Goal: Information Seeking & Learning: Learn about a topic

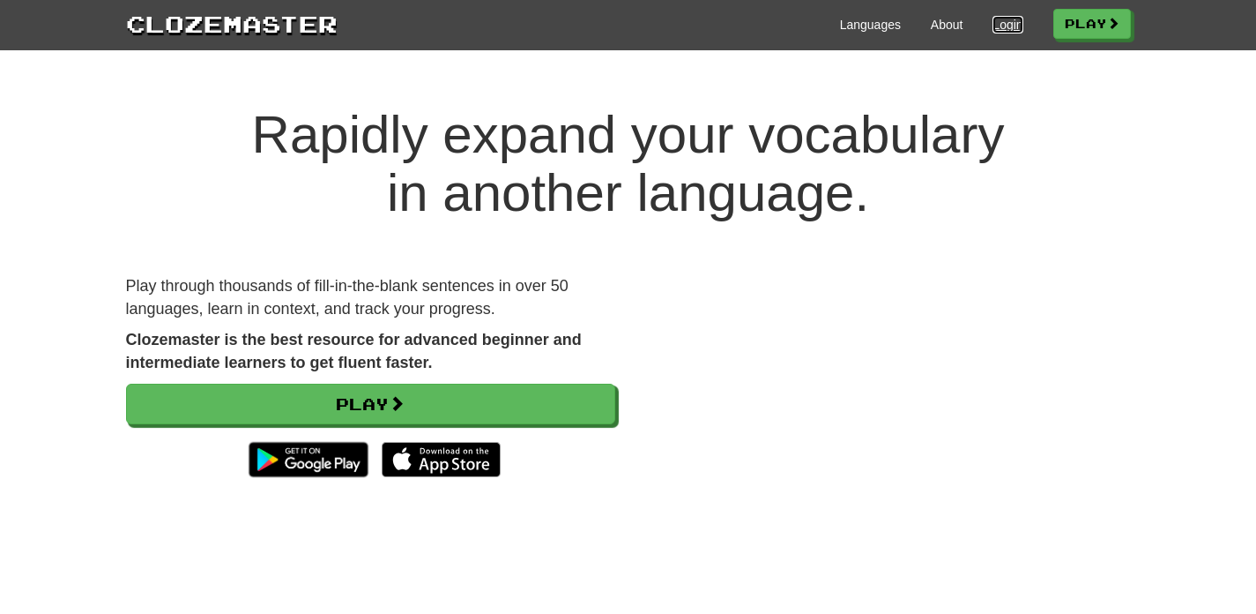
click at [1004, 25] on link "Login" at bounding box center [1008, 25] width 30 height 18
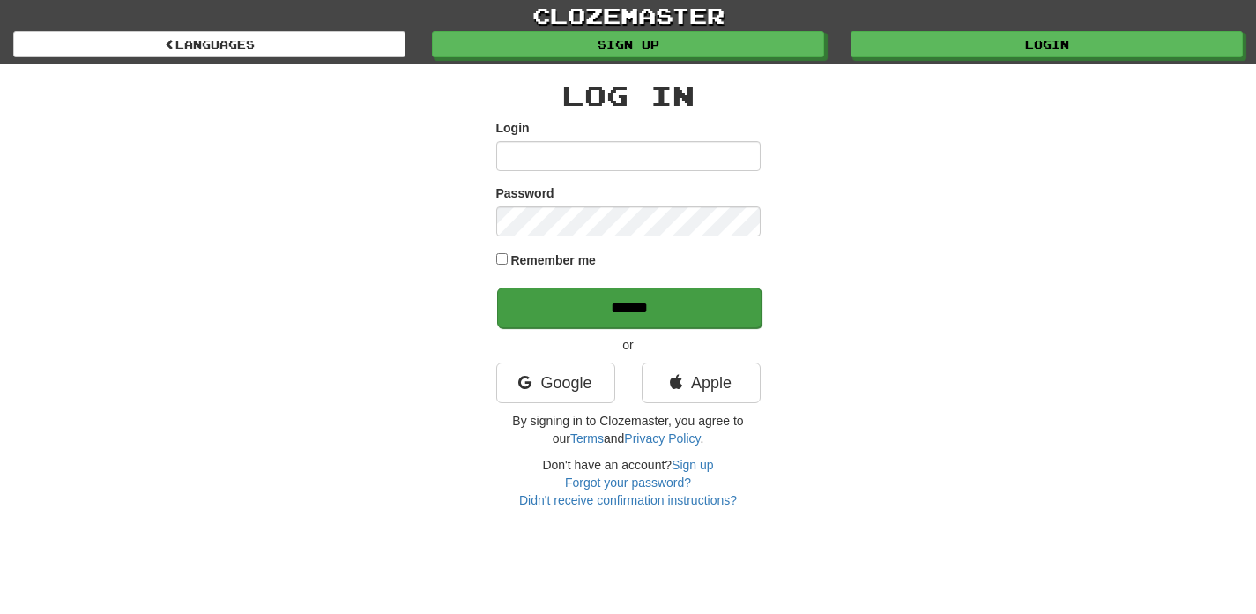
type input "**********"
click at [609, 324] on input "******" at bounding box center [629, 307] width 264 height 41
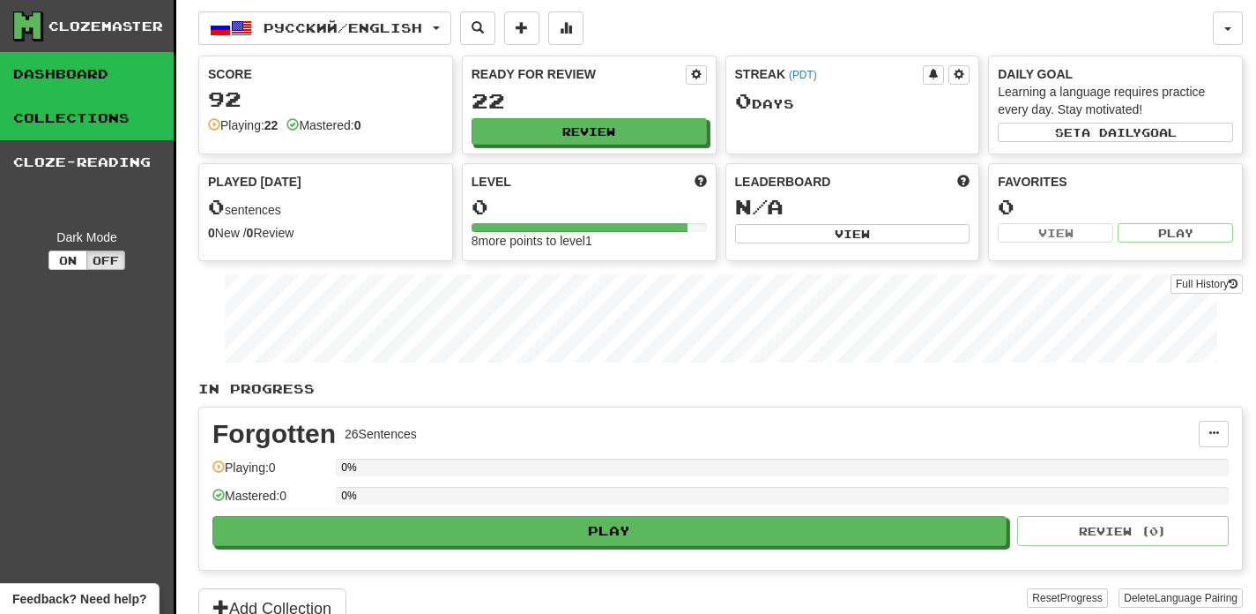
click at [138, 109] on link "Collections" at bounding box center [87, 118] width 174 height 44
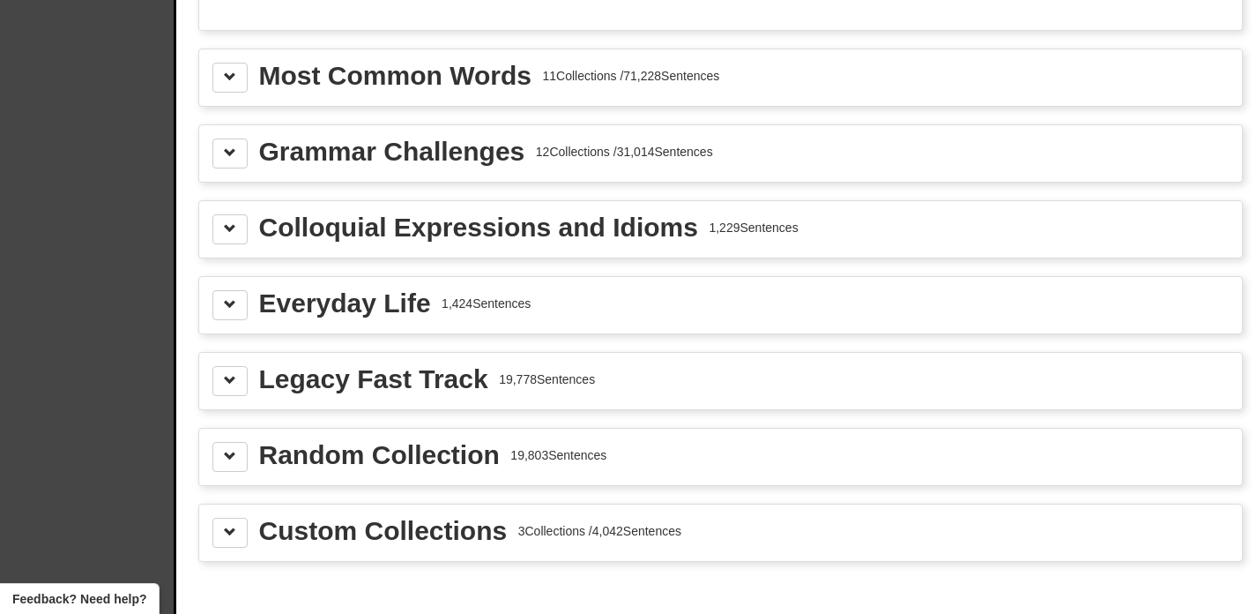
scroll to position [1976, 0]
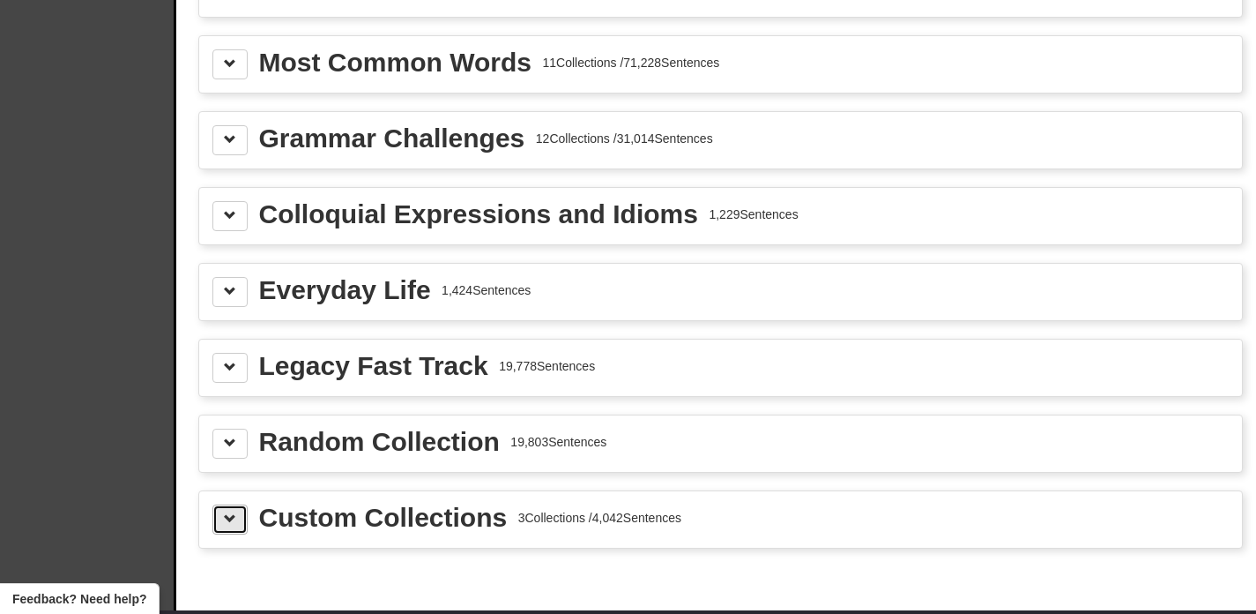
click at [224, 524] on span at bounding box center [230, 518] width 12 height 12
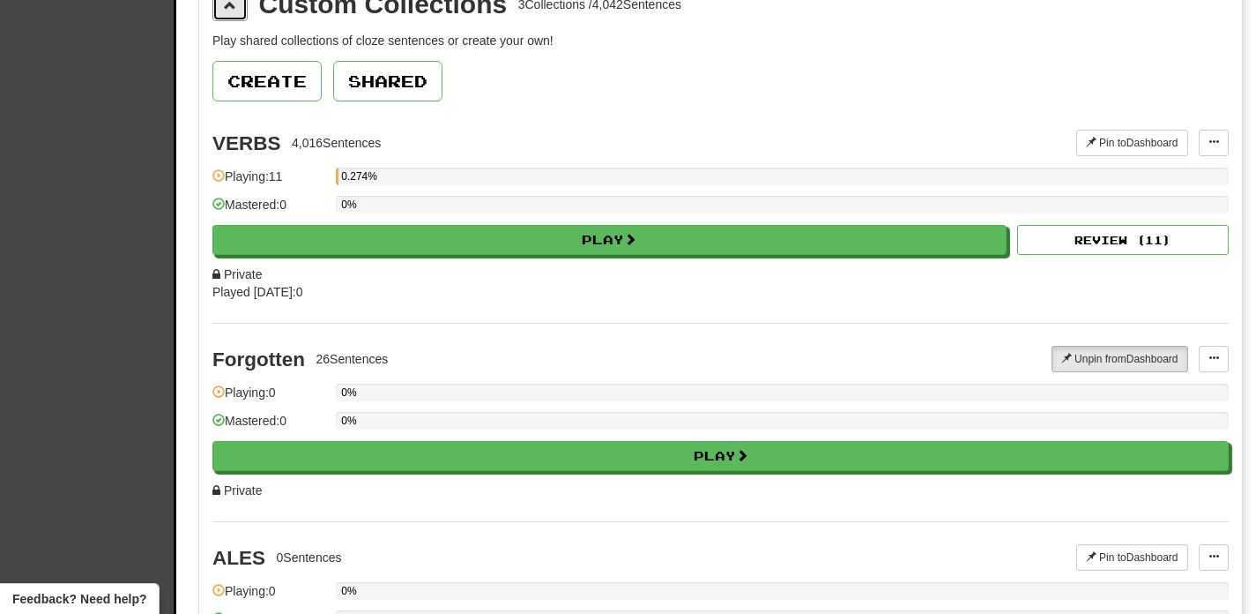
scroll to position [2489, 0]
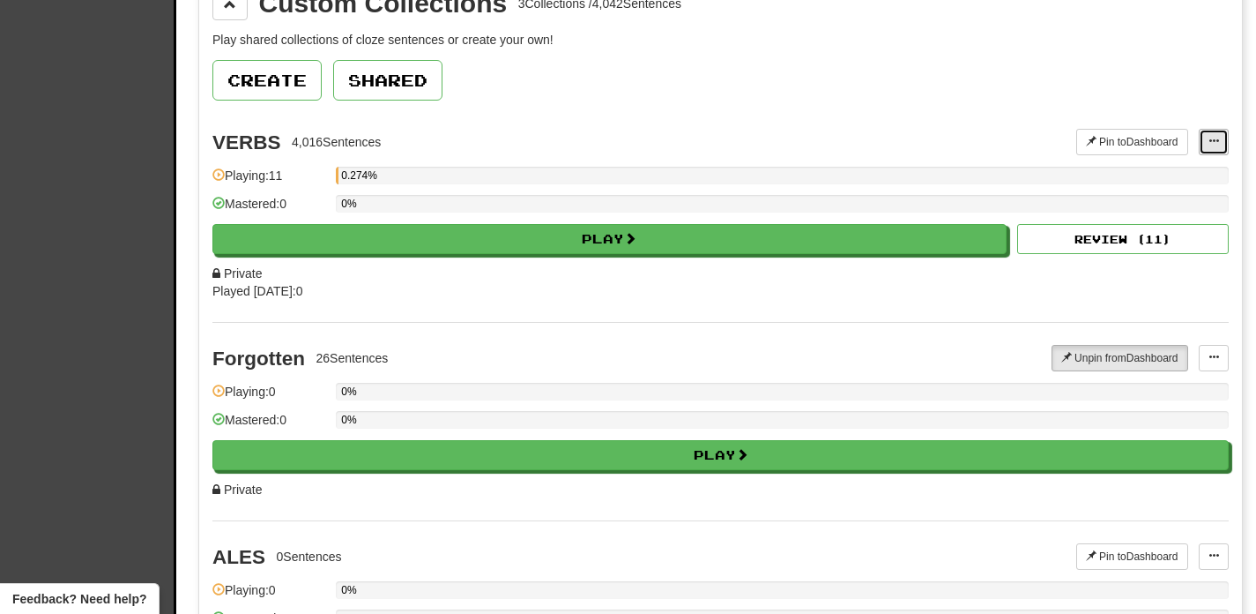
click at [1218, 136] on span at bounding box center [1214, 141] width 11 height 11
click at [949, 98] on div "Create Shared" at bounding box center [720, 80] width 1016 height 41
click at [1206, 145] on button at bounding box center [1214, 142] width 30 height 26
click at [990, 138] on div "VERBS 4,016 Sentences" at bounding box center [644, 142] width 864 height 26
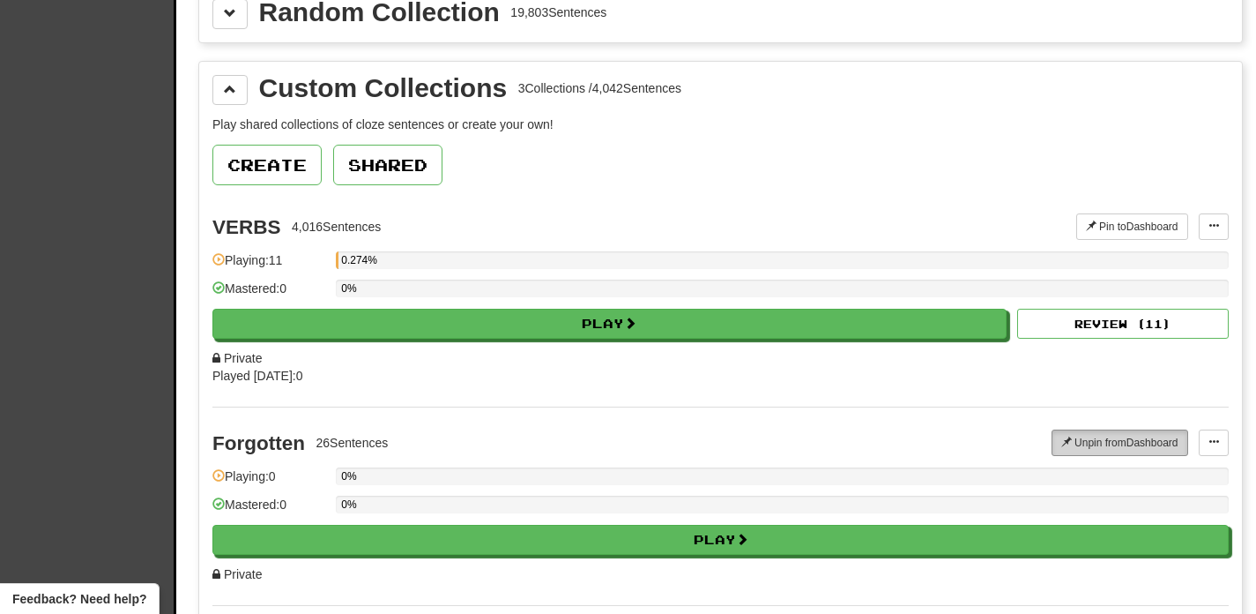
scroll to position [2371, 0]
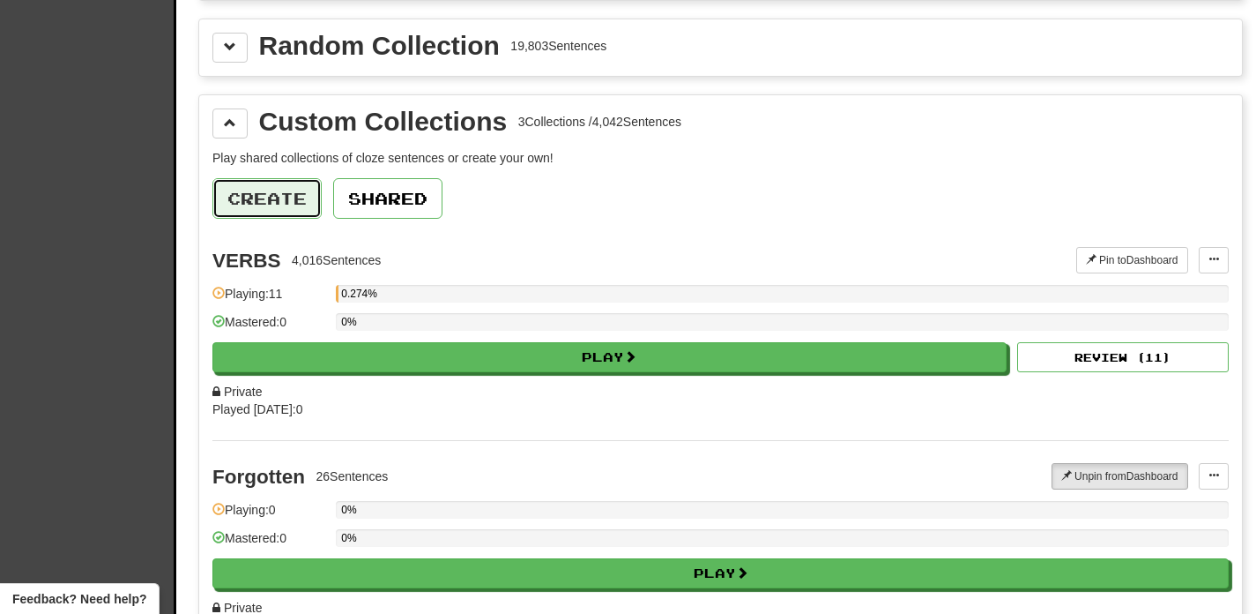
click at [286, 201] on button "Create" at bounding box center [266, 198] width 109 height 41
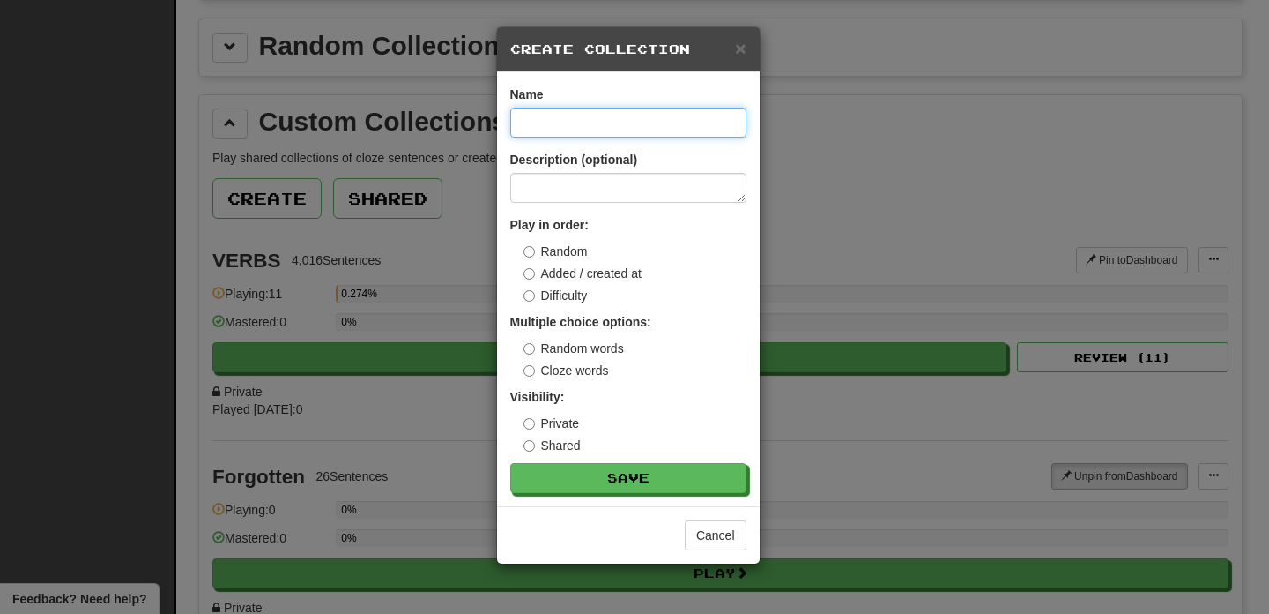
click at [563, 123] on input at bounding box center [628, 123] width 236 height 30
type input "*"
click at [539, 123] on input "**********" at bounding box center [628, 123] width 236 height 30
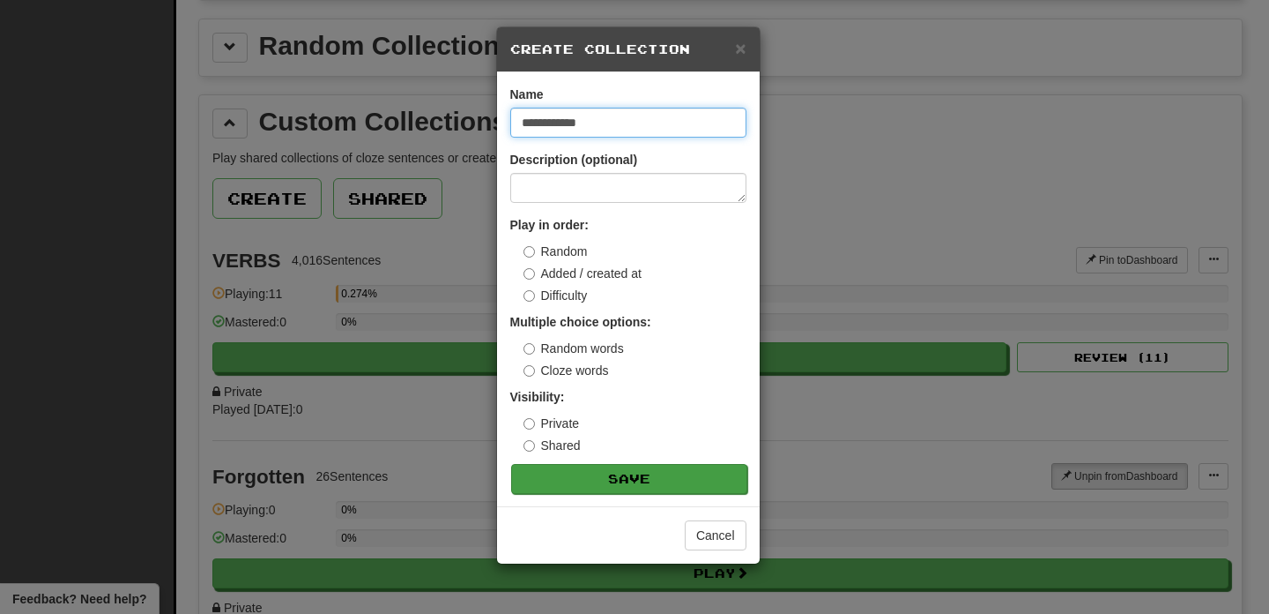
type input "**********"
click at [636, 473] on button "Save" at bounding box center [629, 479] width 236 height 30
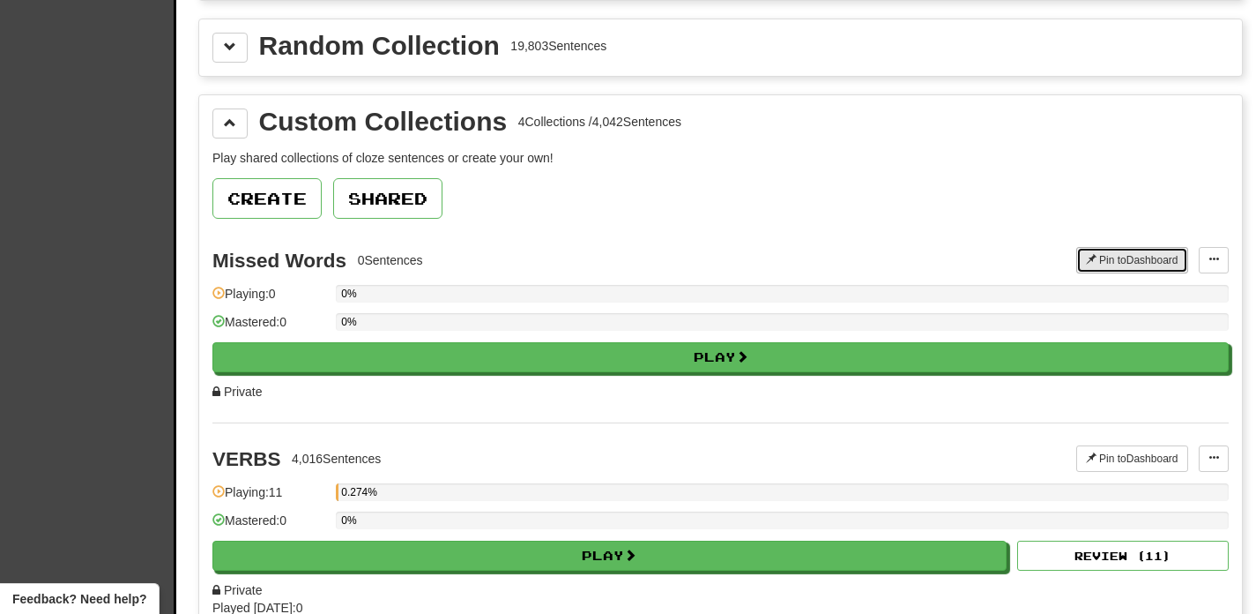
click at [1150, 257] on button "Pin to Dashboard" at bounding box center [1132, 260] width 112 height 26
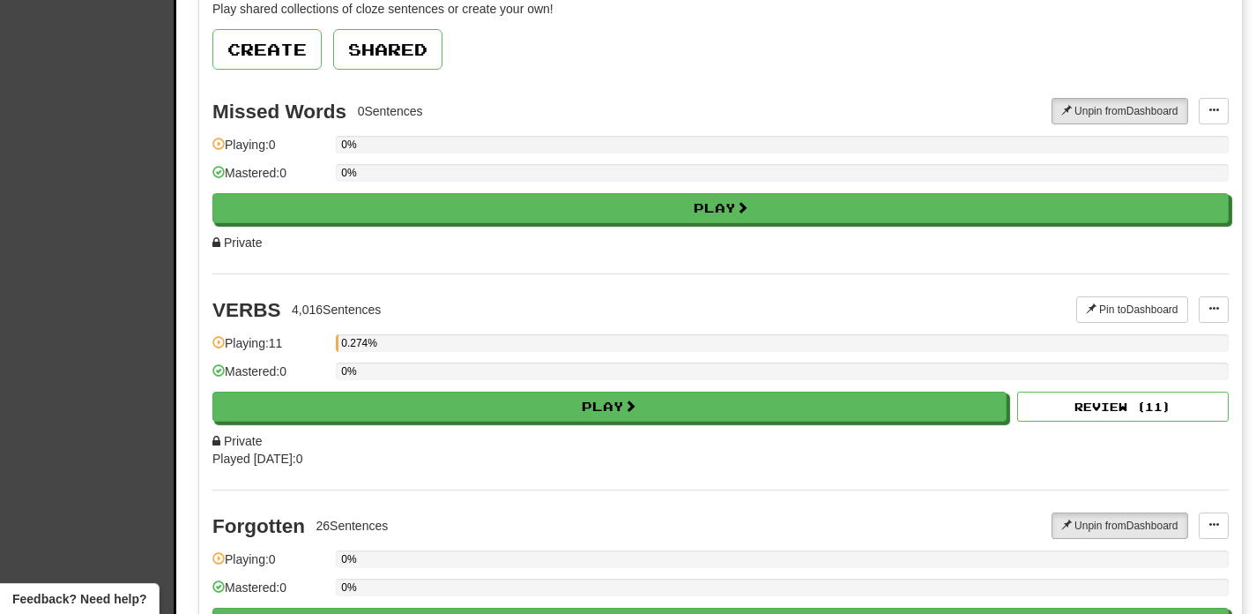
scroll to position [2521, 0]
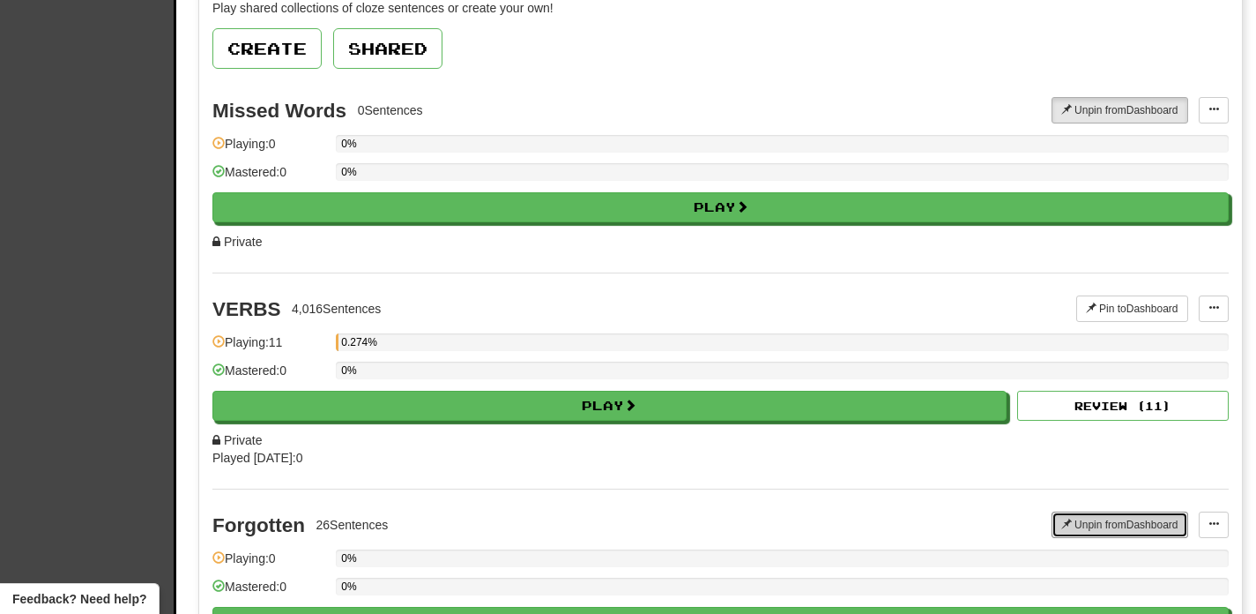
click at [1144, 523] on button "Unpin from Dashboard" at bounding box center [1120, 524] width 137 height 26
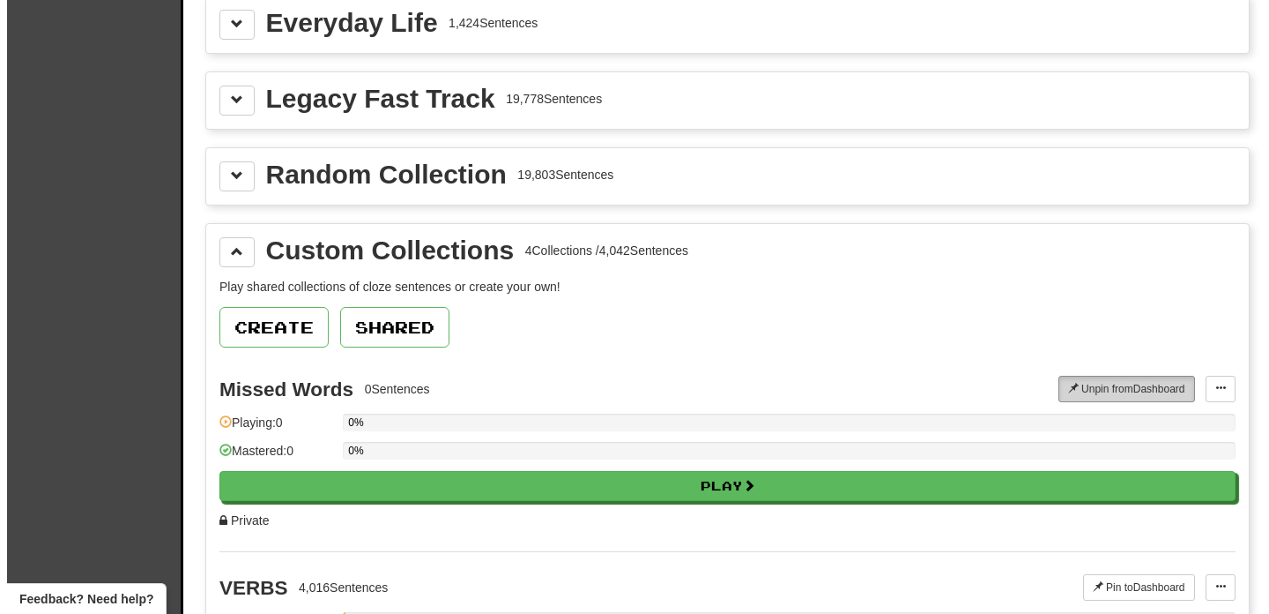
scroll to position [2229, 0]
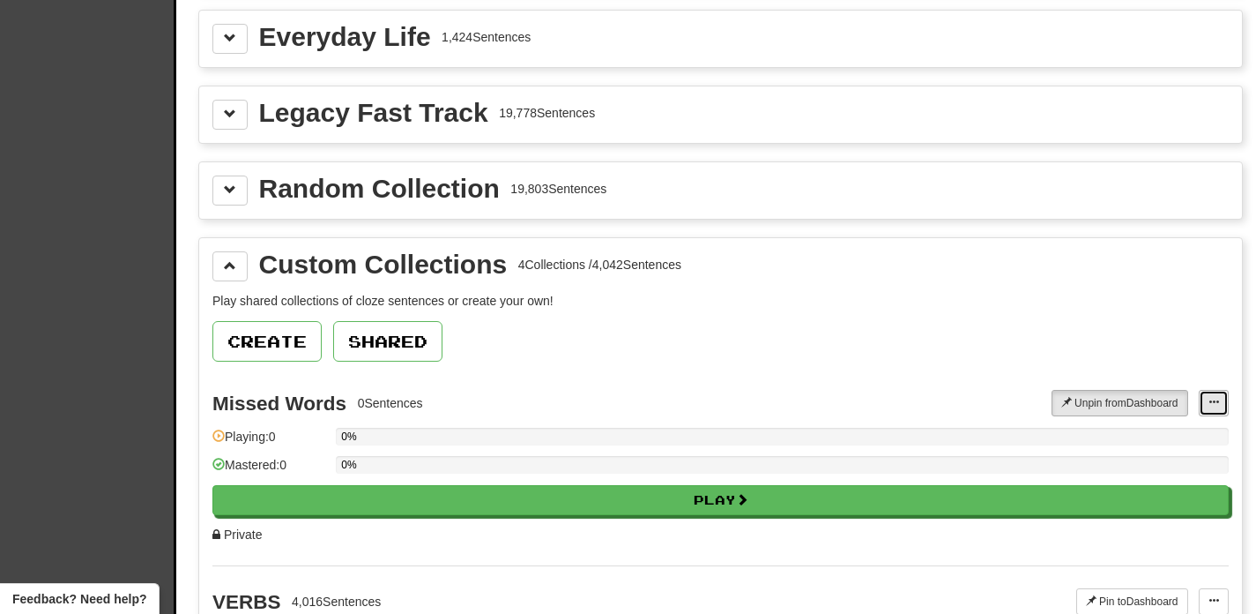
click at [1215, 401] on span at bounding box center [1214, 402] width 11 height 11
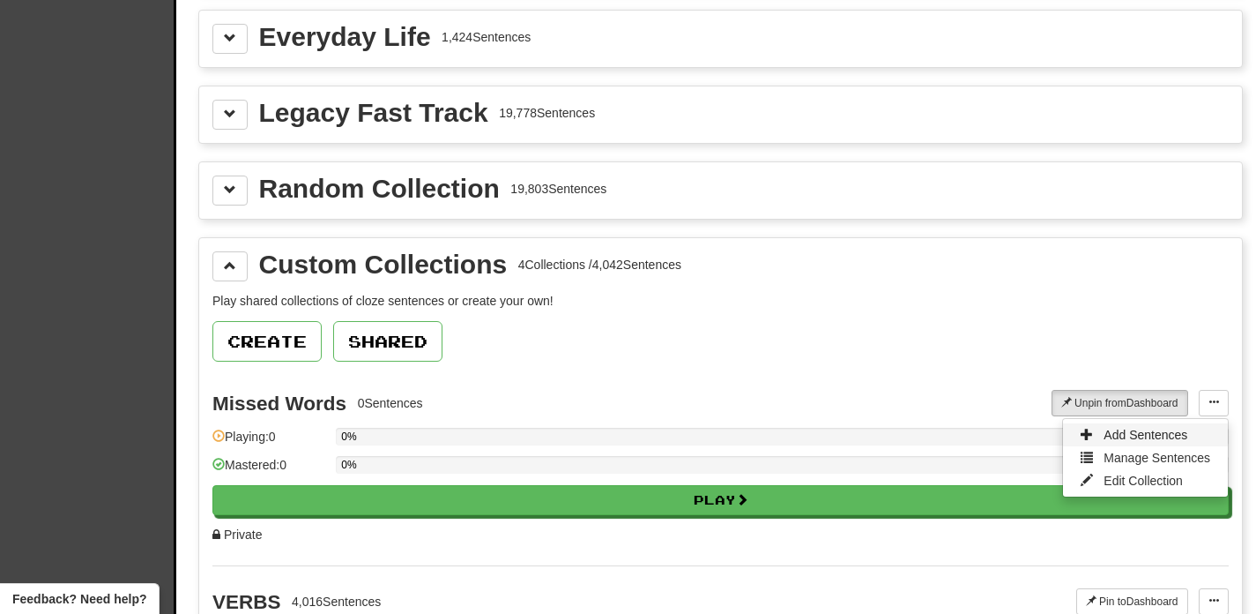
click at [1196, 438] on link "Add Sentences" at bounding box center [1145, 434] width 165 height 23
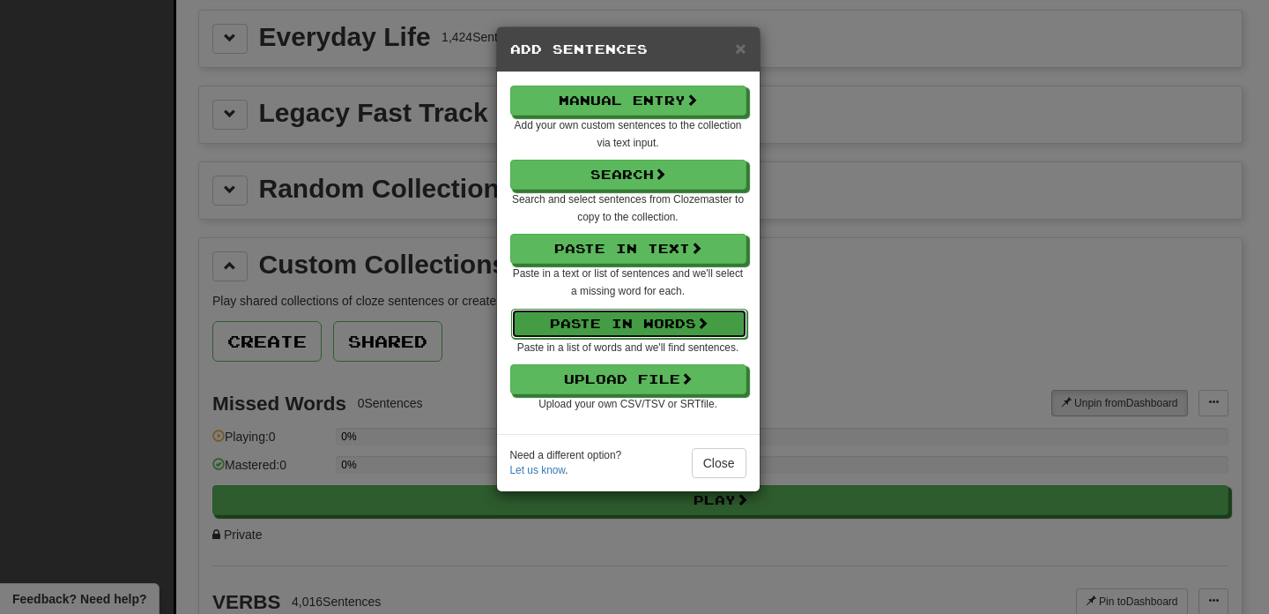
click at [690, 310] on button "Paste in Words" at bounding box center [629, 324] width 236 height 30
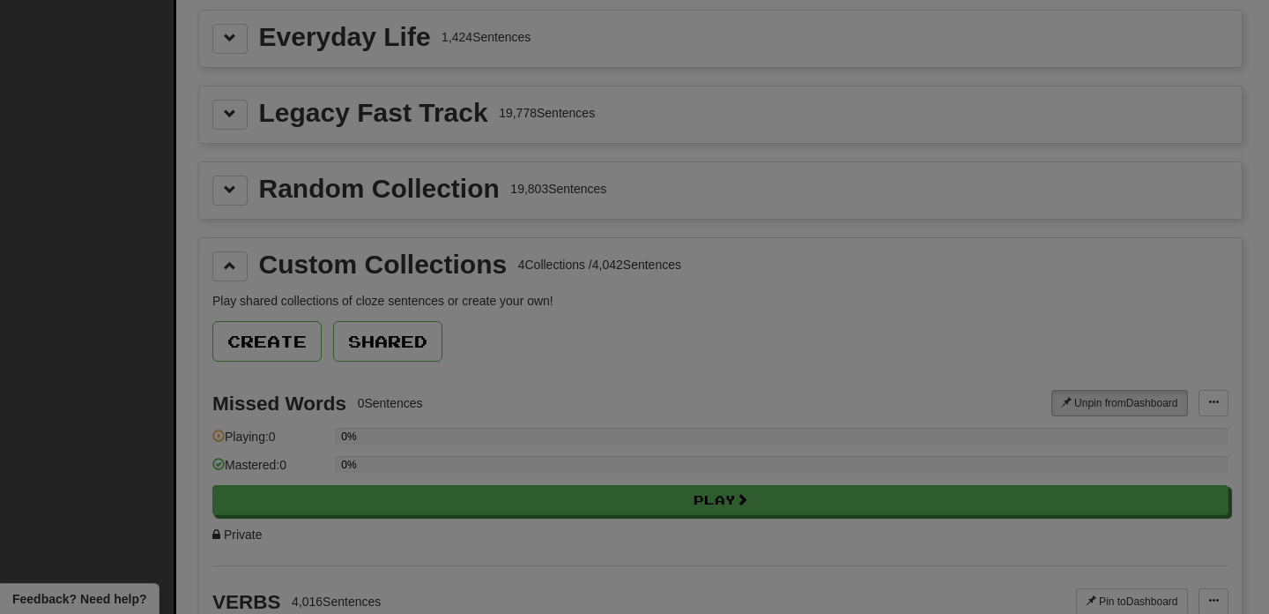
select select "*"
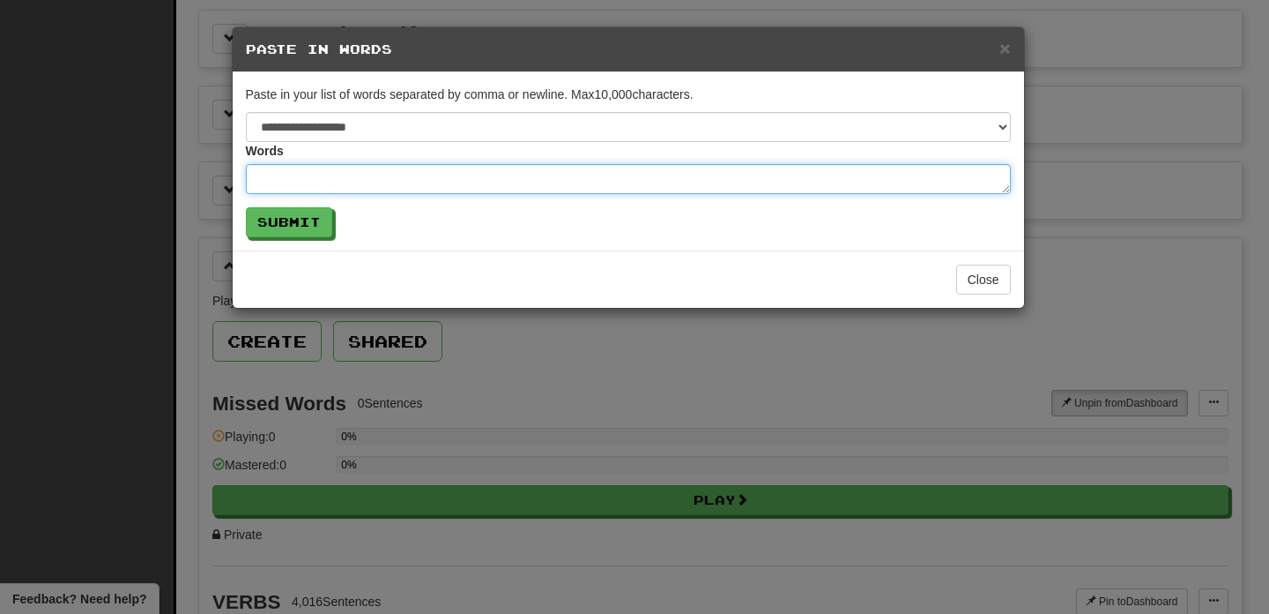
click at [467, 175] on textarea at bounding box center [628, 179] width 765 height 30
paste textarea "**********"
type textarea "*"
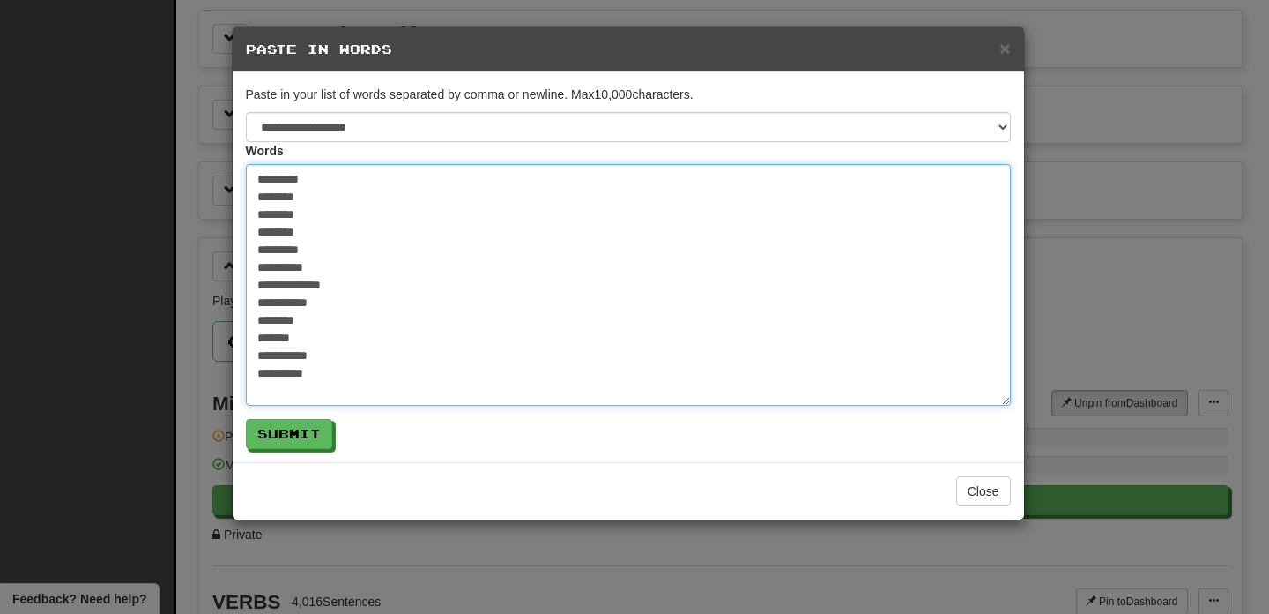
type textarea "**********"
paste textarea "**********"
type textarea "*"
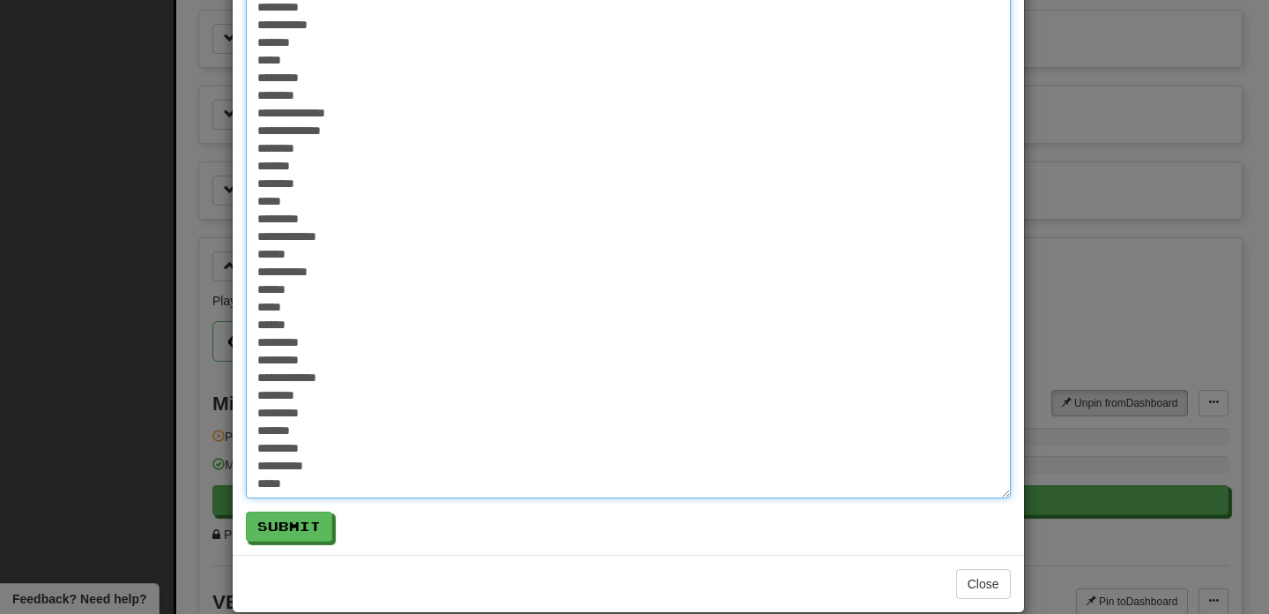
scroll to position [726, 0]
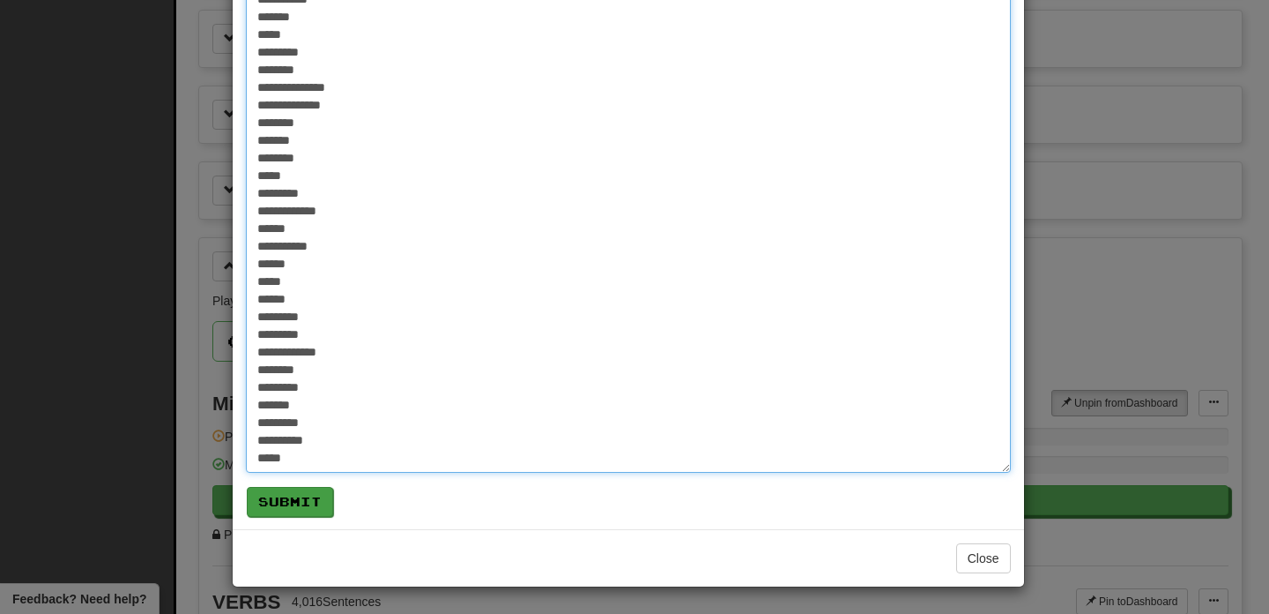
type textarea "**********"
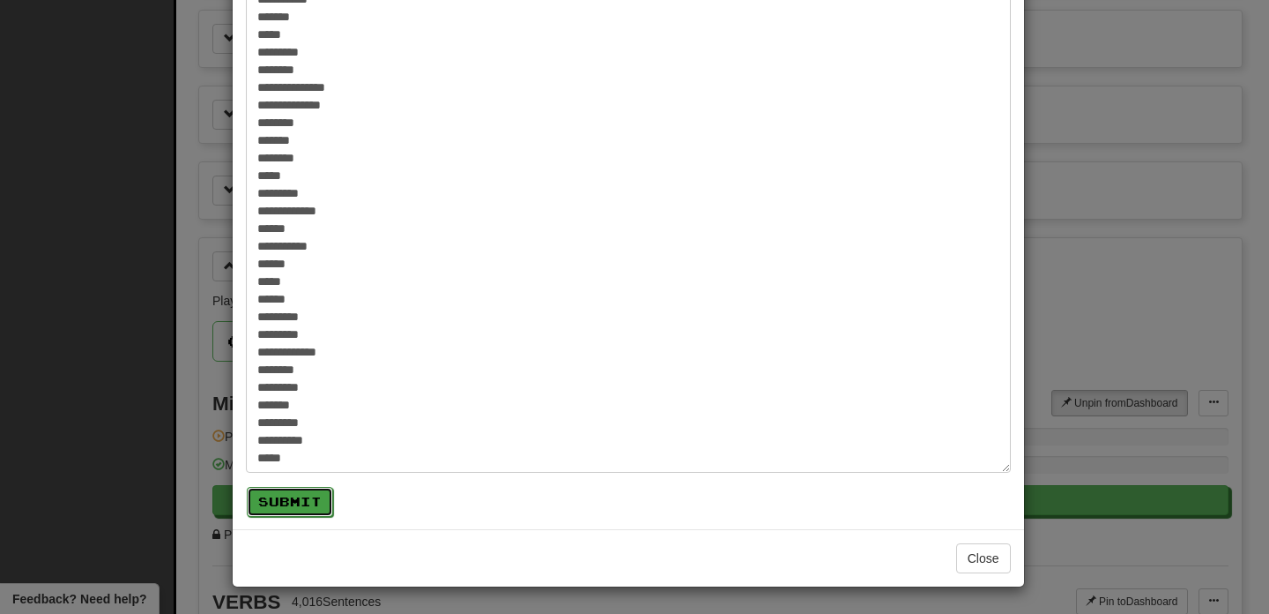
click at [286, 497] on button "Submit" at bounding box center [290, 502] width 86 height 30
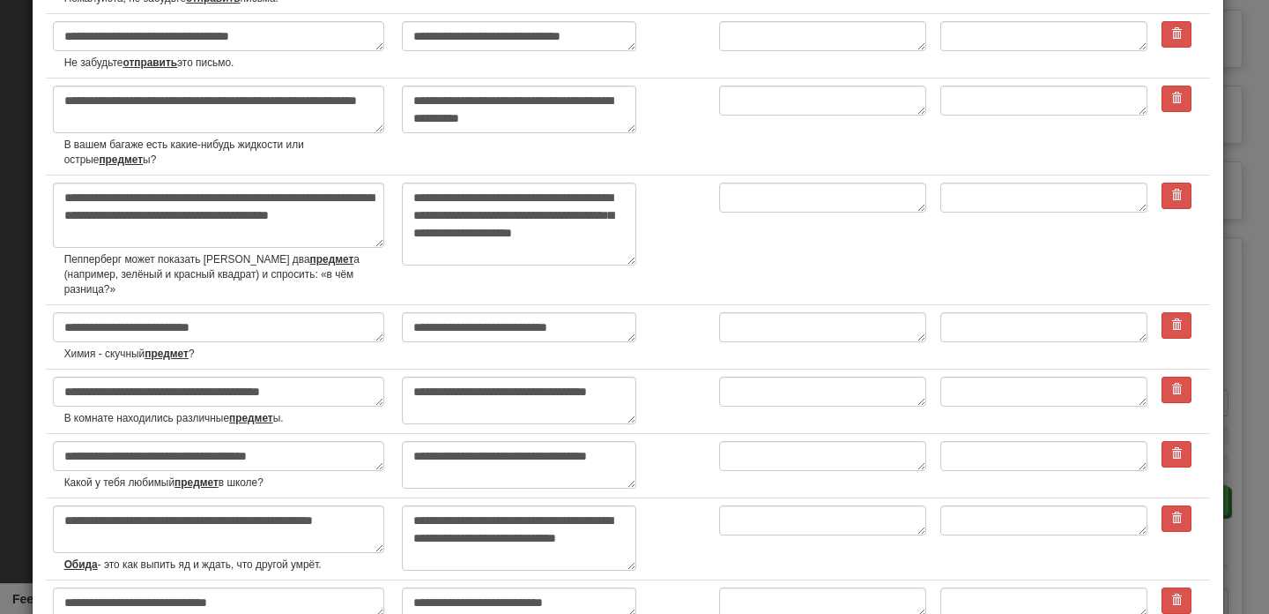
scroll to position [3476, 0]
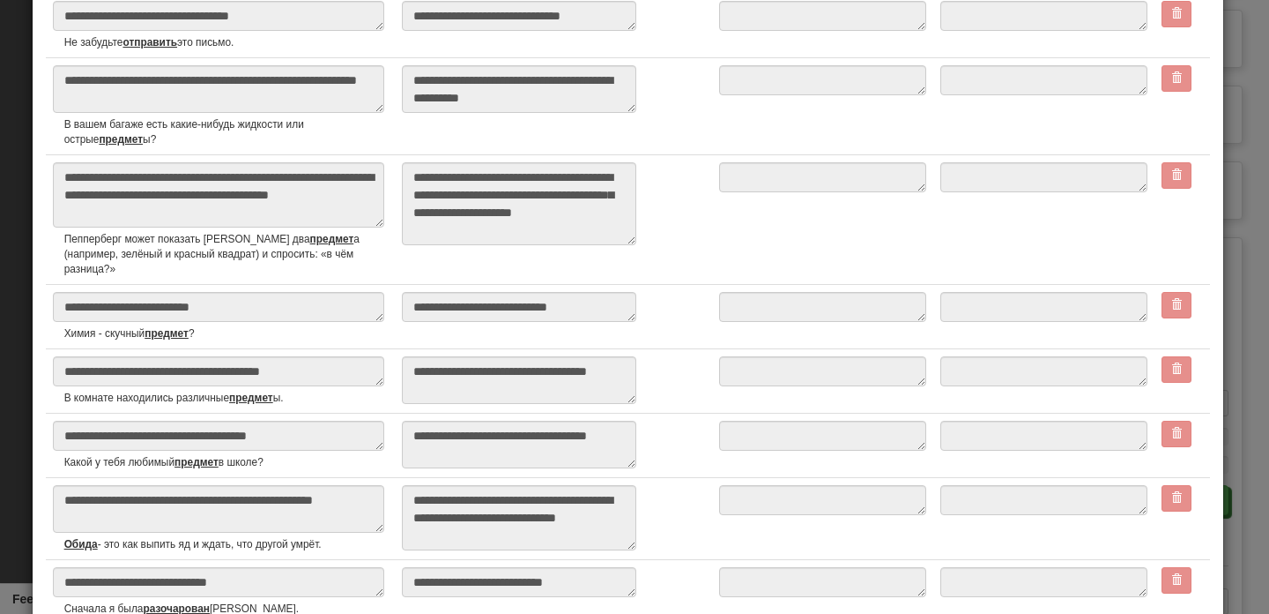
type textarea "*"
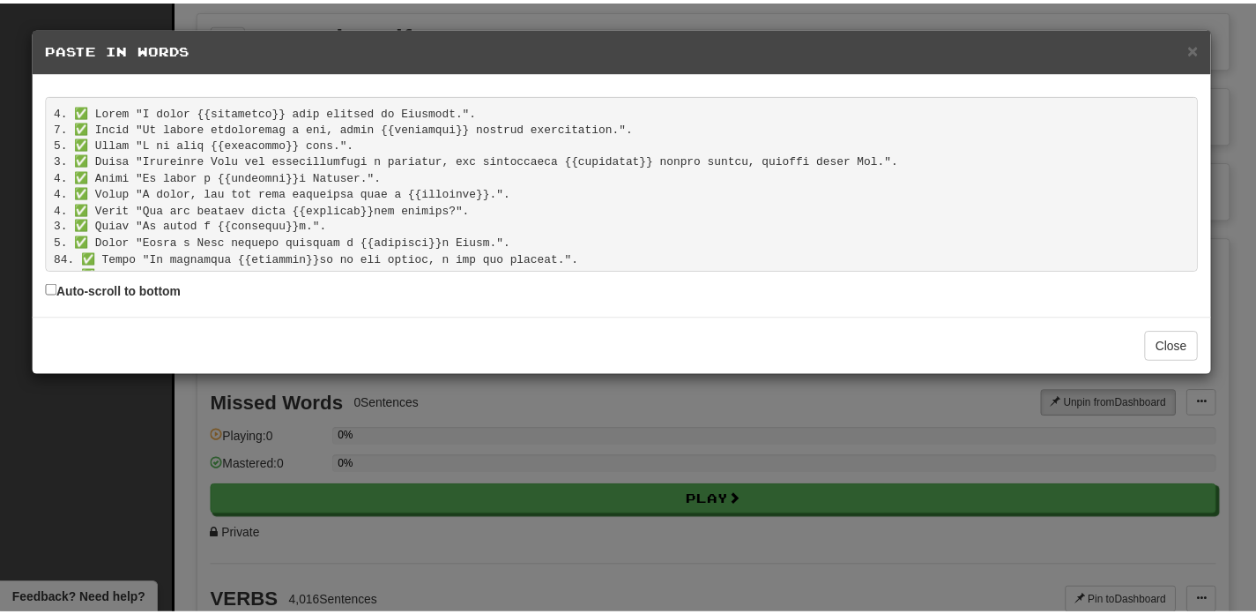
scroll to position [3309, 0]
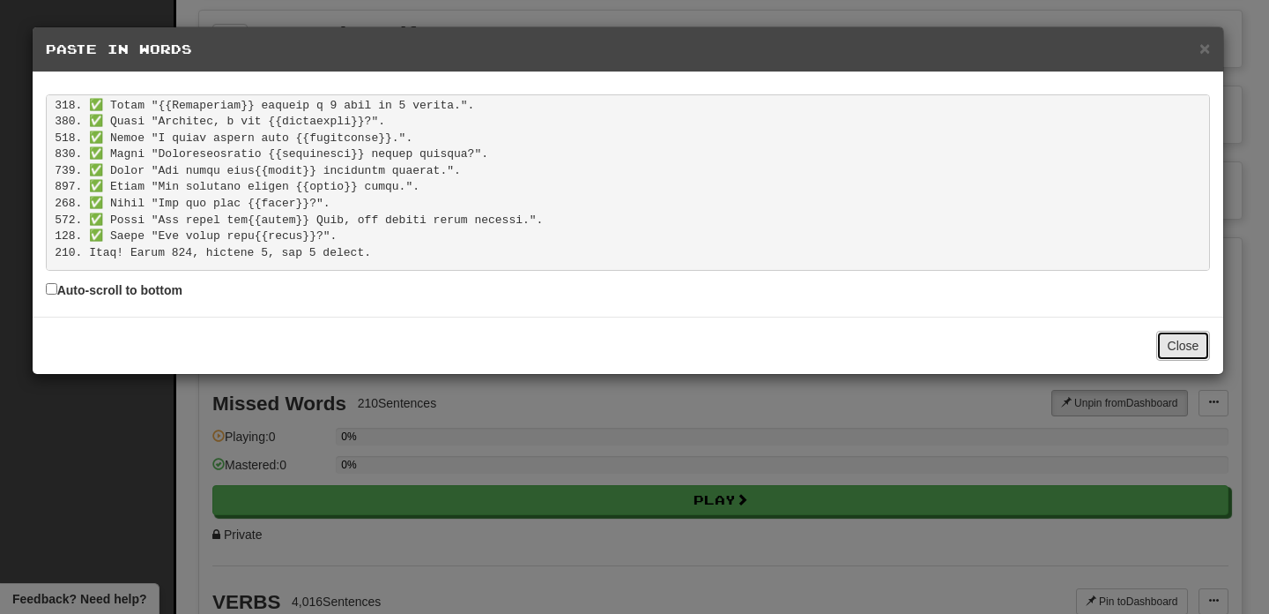
click at [1182, 343] on button "Close" at bounding box center [1184, 346] width 55 height 30
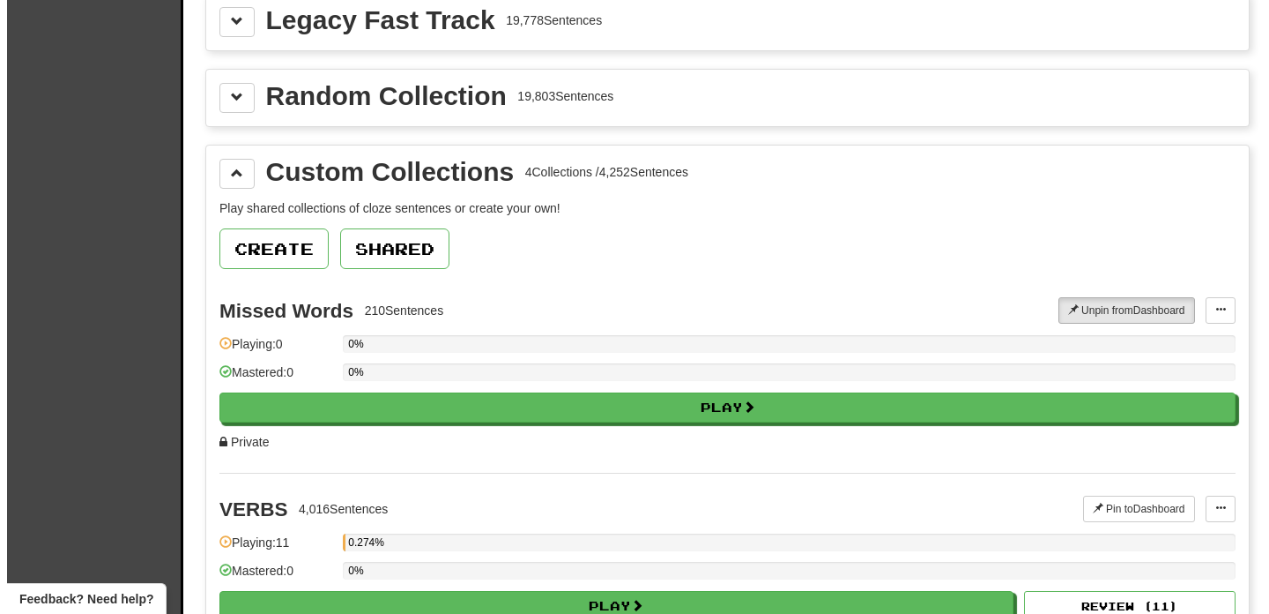
scroll to position [2323, 0]
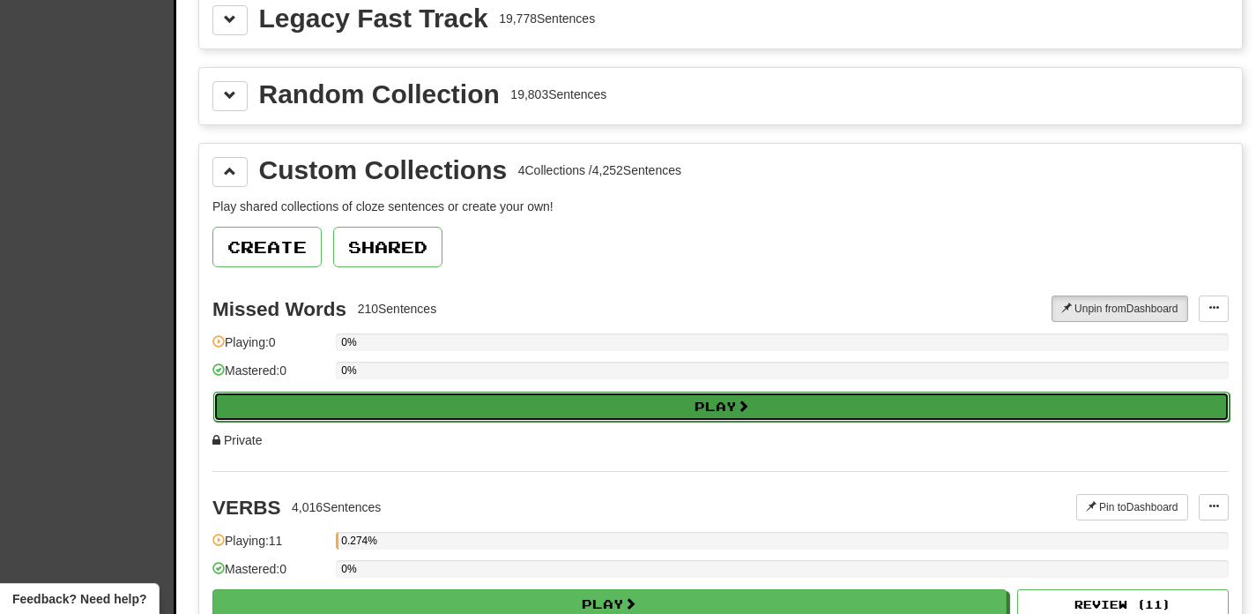
click at [525, 414] on button "Play" at bounding box center [721, 406] width 1016 height 30
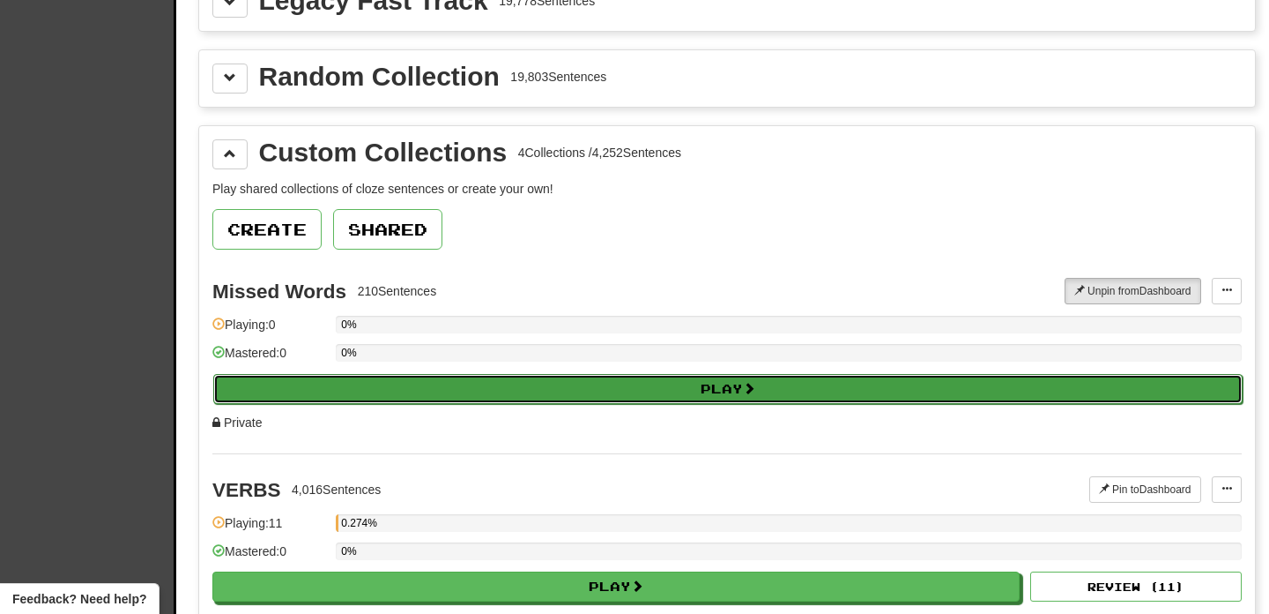
select select "**"
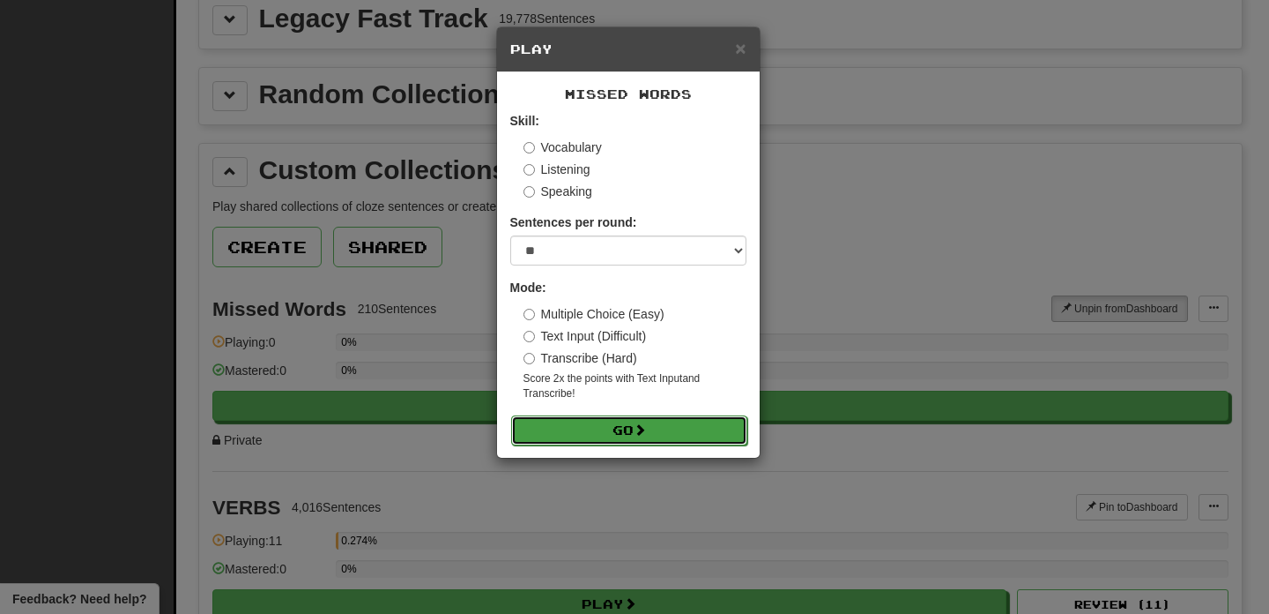
click at [653, 429] on button "Go" at bounding box center [629, 430] width 236 height 30
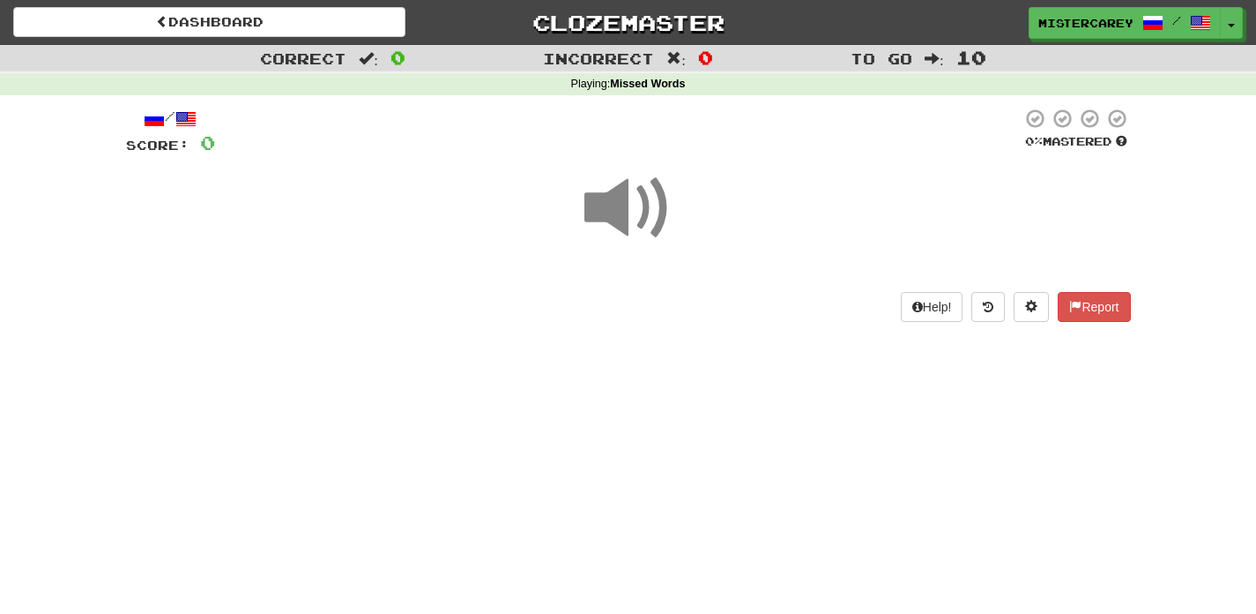
click at [628, 209] on span at bounding box center [628, 208] width 88 height 88
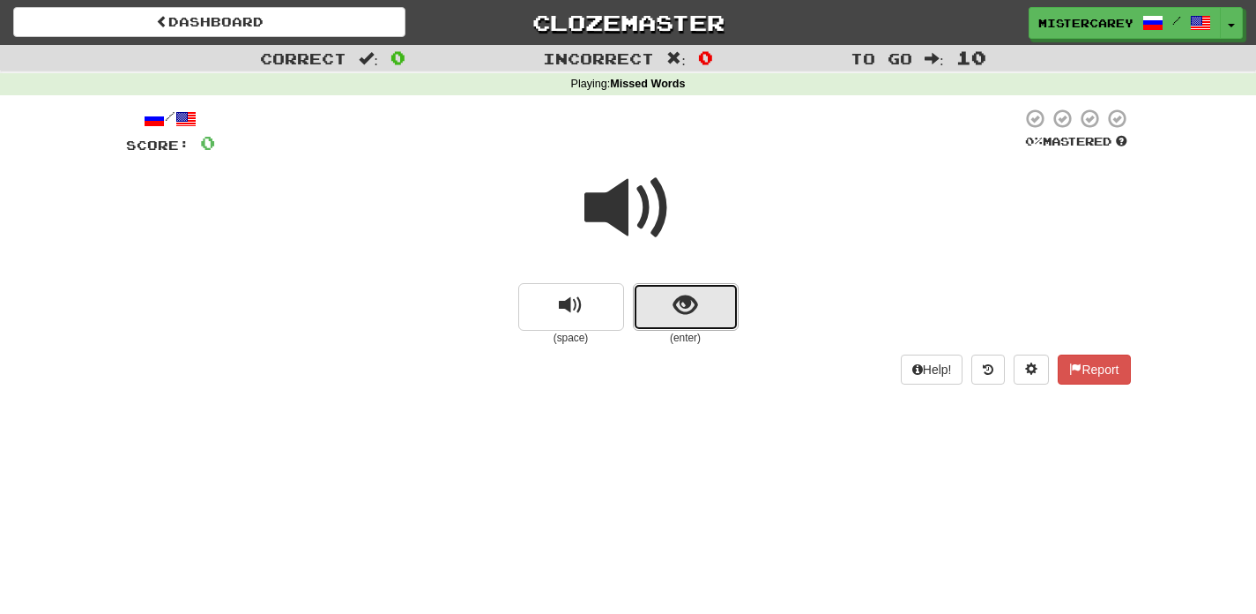
click at [711, 324] on button "show sentence" at bounding box center [686, 307] width 106 height 48
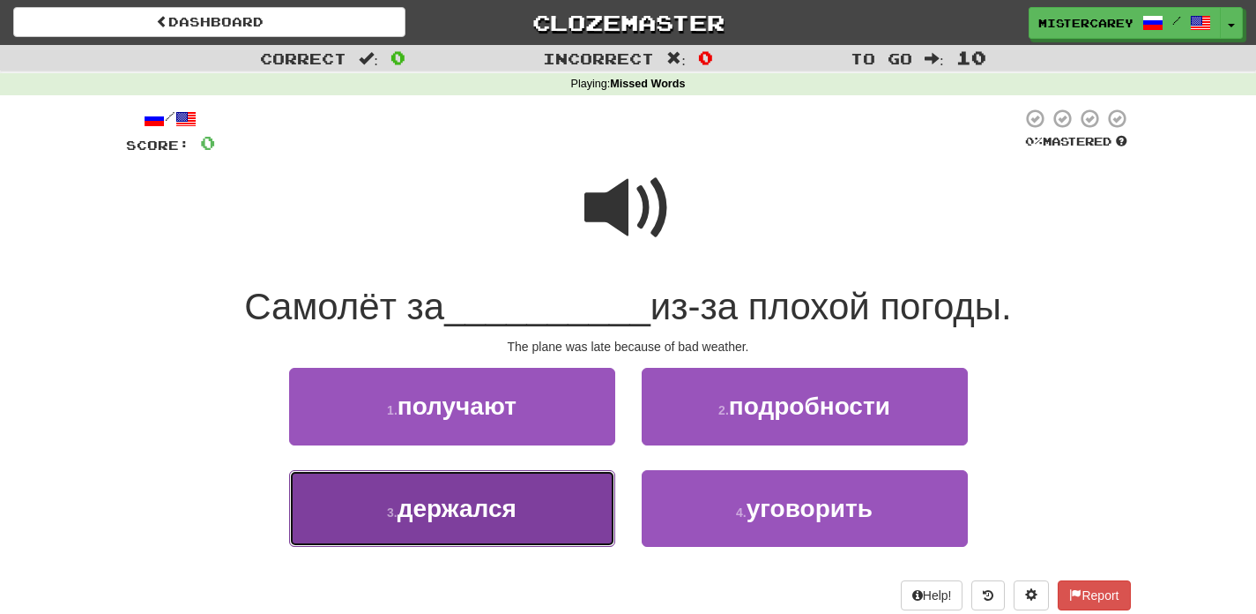
click at [560, 539] on button "3 . держался" at bounding box center [452, 508] width 326 height 77
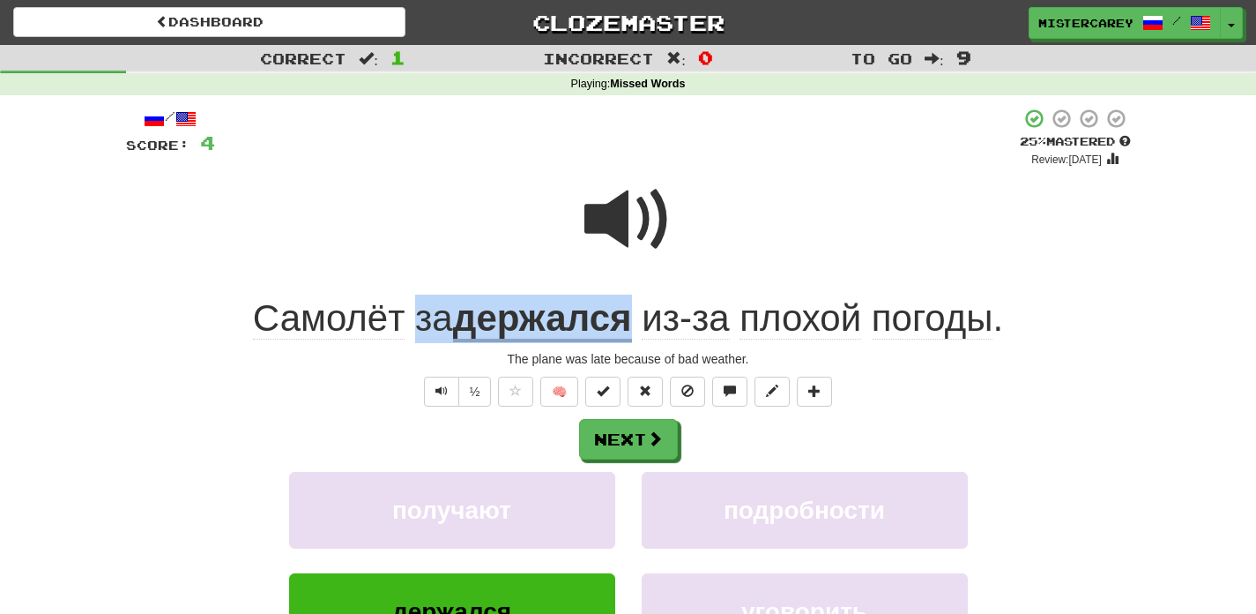
drag, startPoint x: 409, startPoint y: 316, endPoint x: 627, endPoint y: 312, distance: 217.8
click at [627, 312] on div "Самолёт за держался из-за плохой погоды ." at bounding box center [628, 318] width 1005 height 48
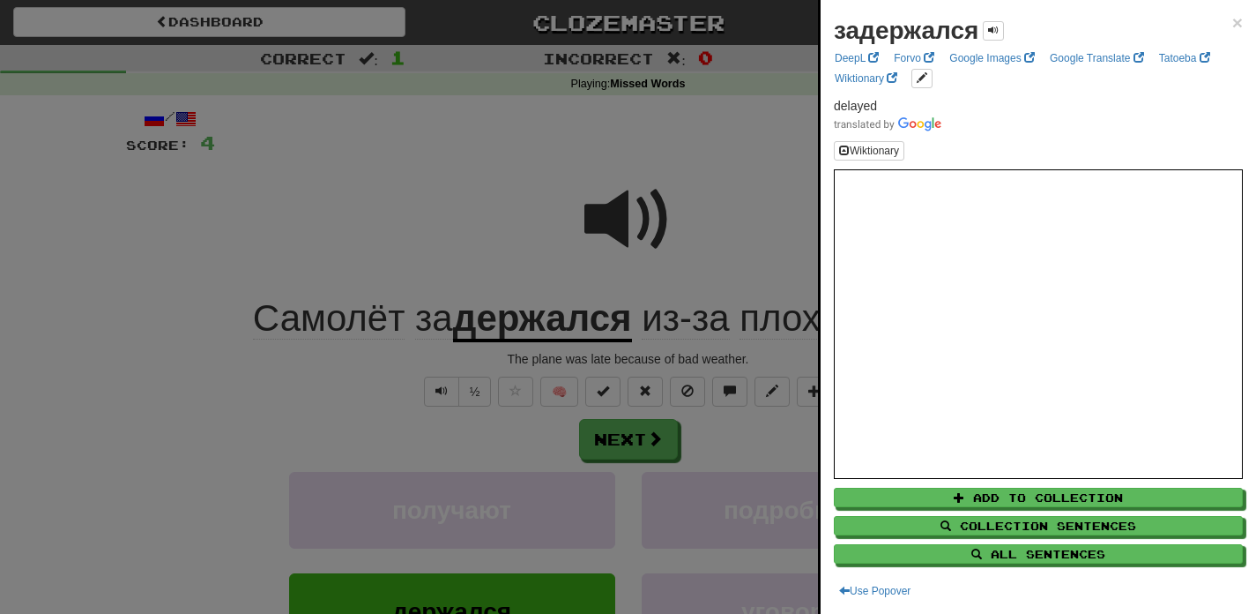
click at [780, 167] on div at bounding box center [628, 307] width 1256 height 614
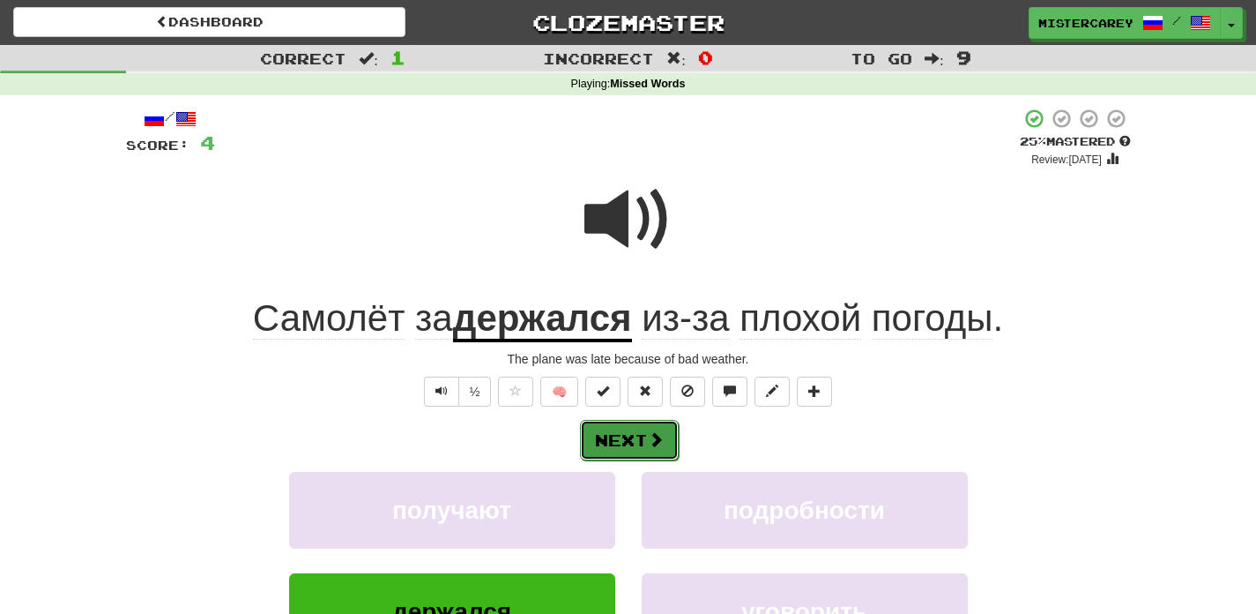
click at [644, 439] on button "Next" at bounding box center [629, 440] width 99 height 41
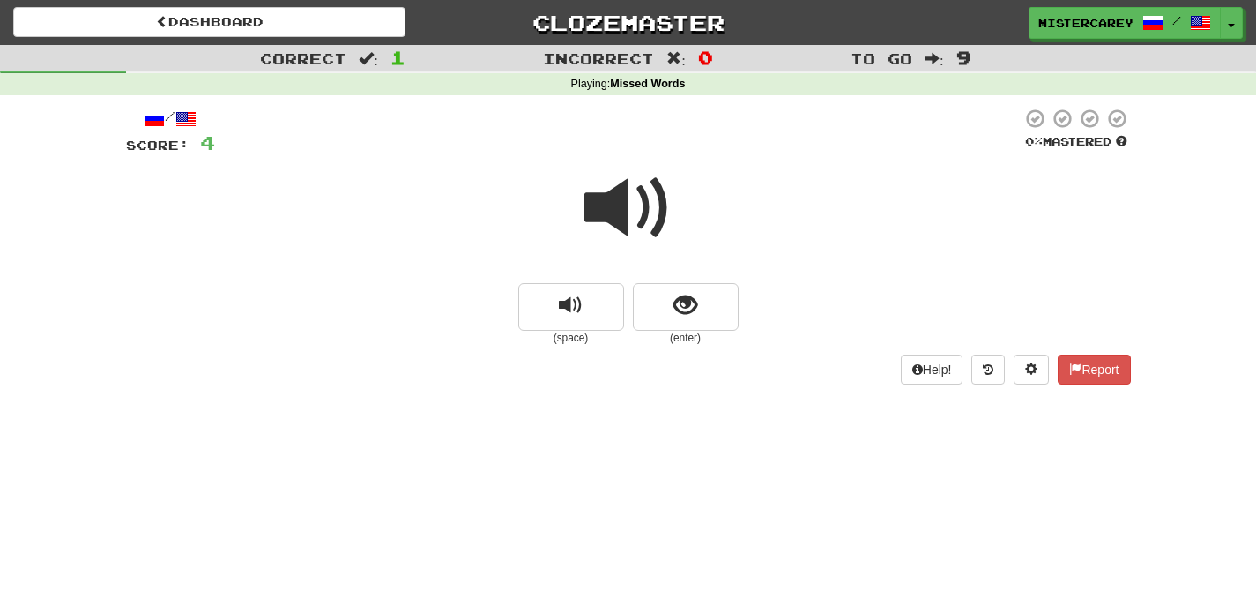
click at [619, 251] on span at bounding box center [628, 208] width 88 height 88
click at [707, 302] on button "show sentence" at bounding box center [686, 307] width 106 height 48
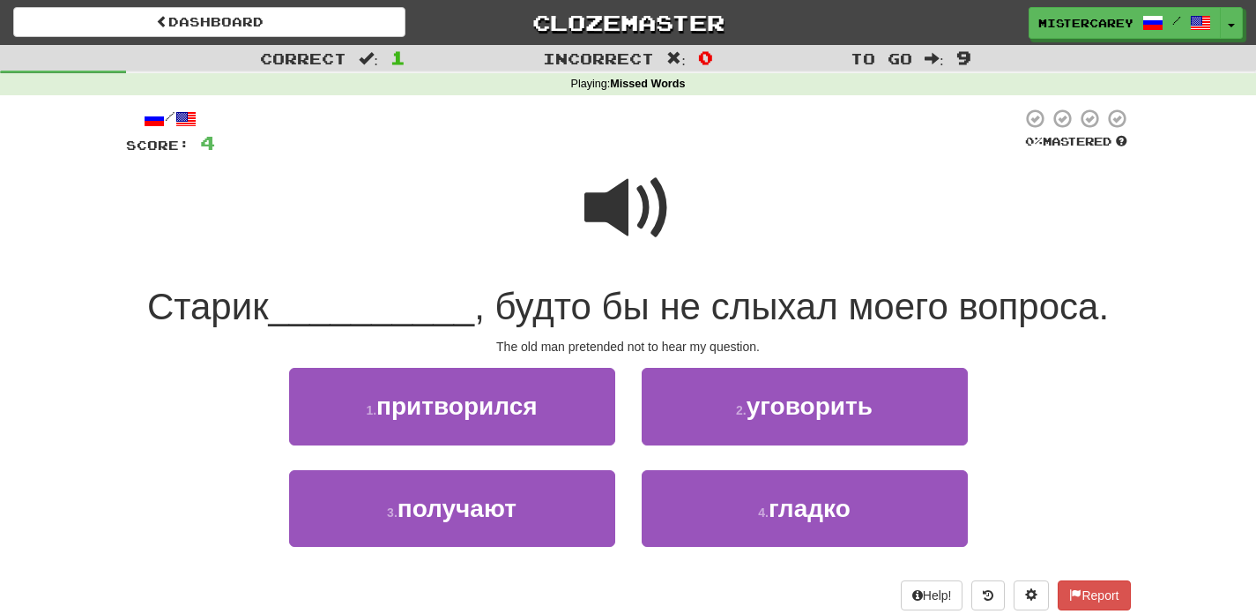
click at [597, 228] on span at bounding box center [628, 208] width 88 height 88
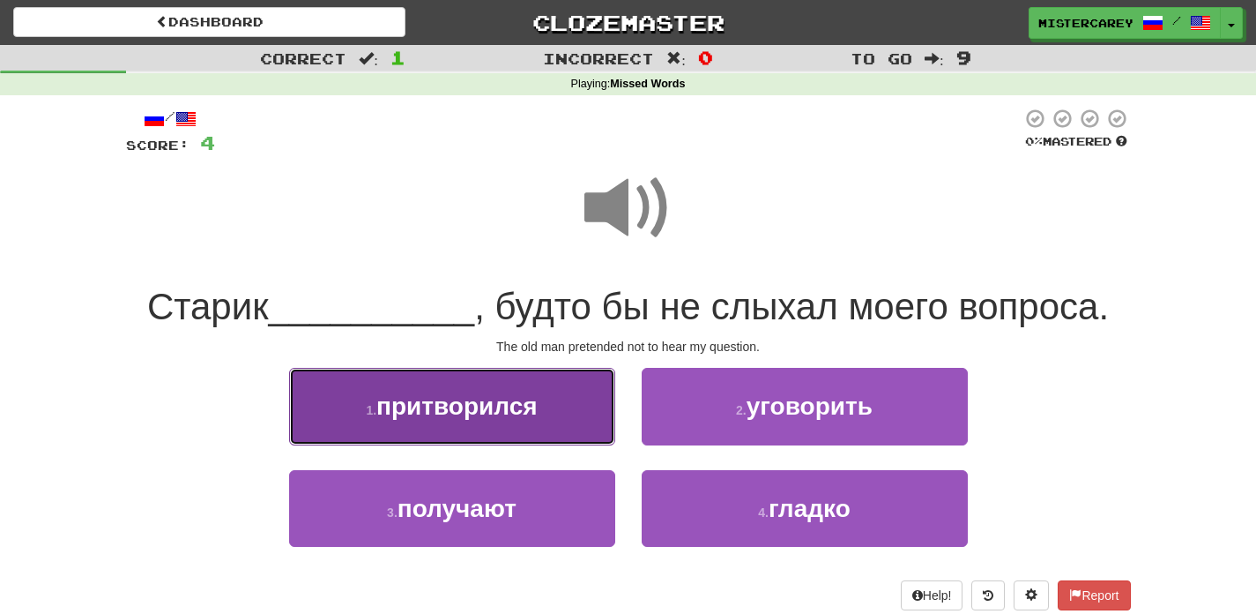
click at [449, 396] on span "притворился" at bounding box center [456, 405] width 161 height 27
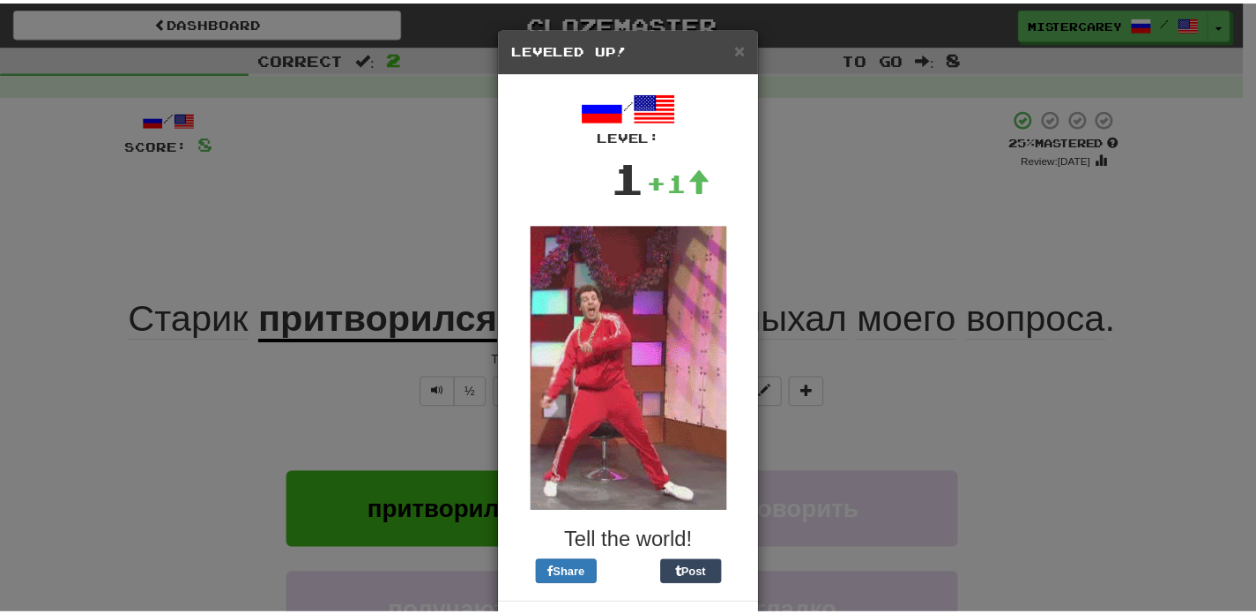
scroll to position [74, 0]
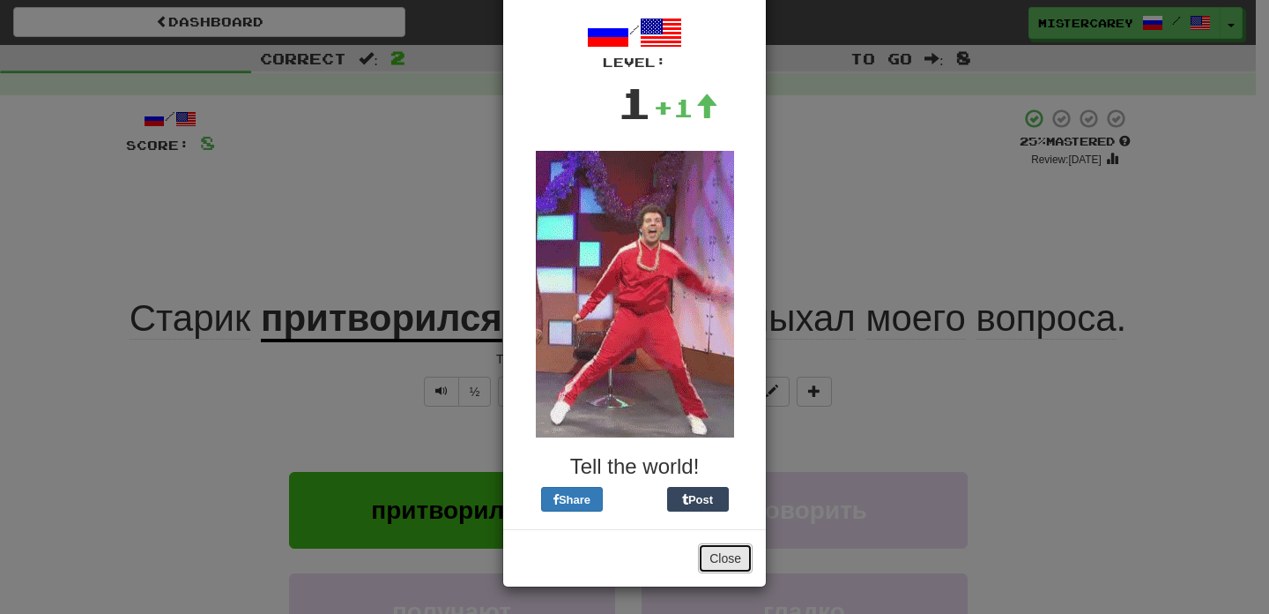
click at [722, 560] on button "Close" at bounding box center [725, 558] width 55 height 30
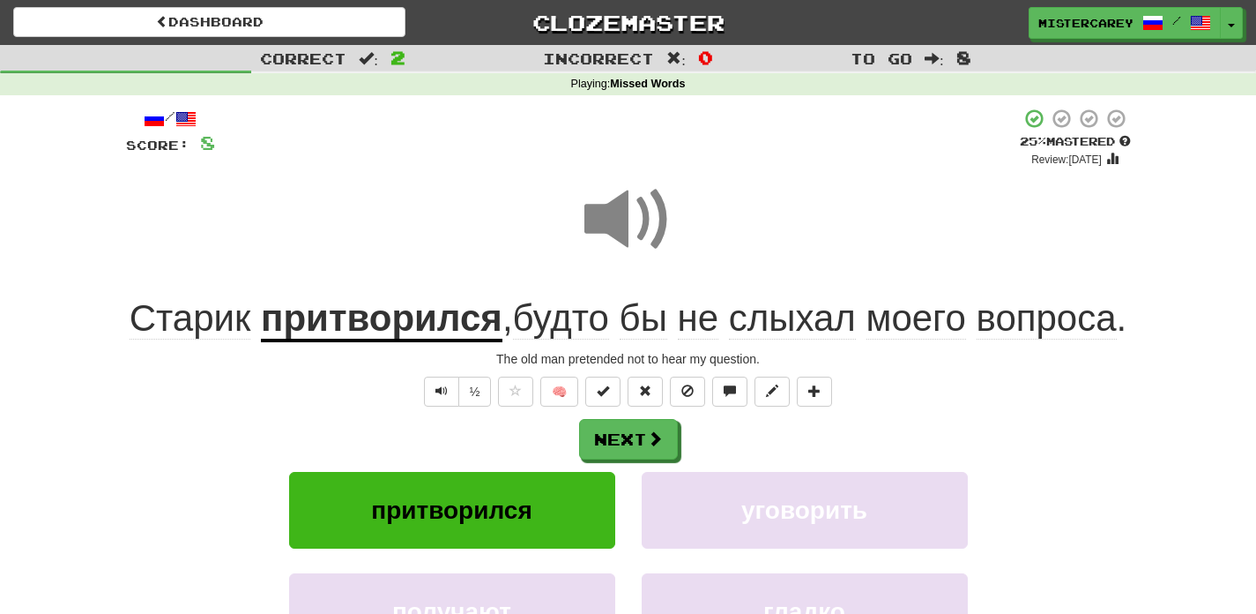
click at [624, 193] on span at bounding box center [628, 219] width 88 height 88
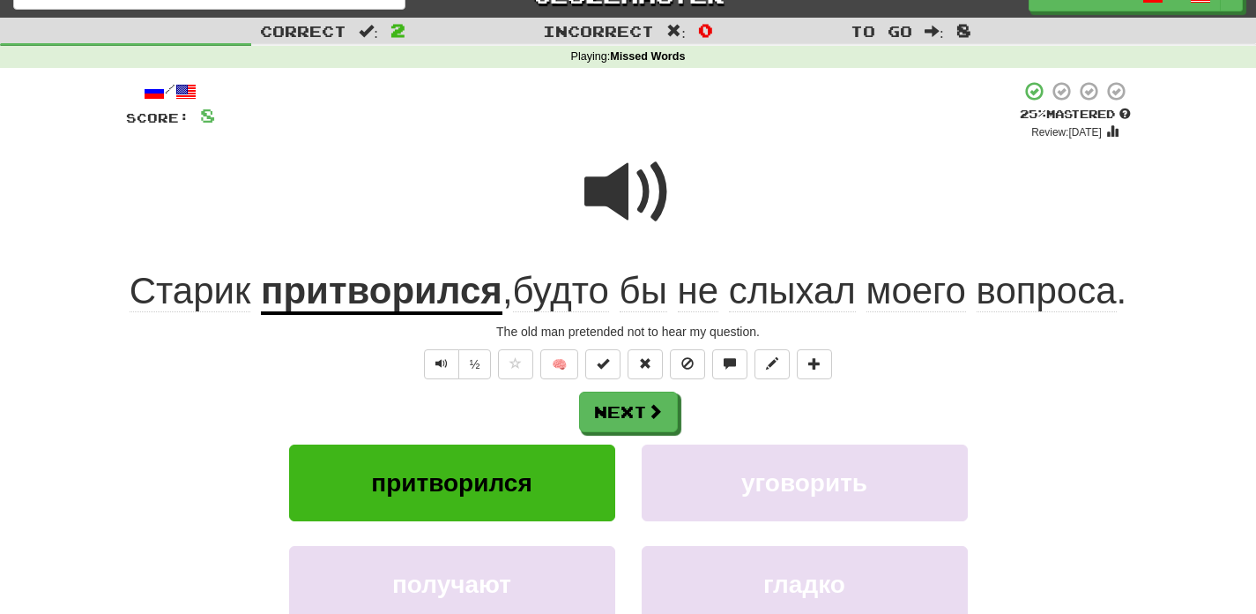
scroll to position [28, 0]
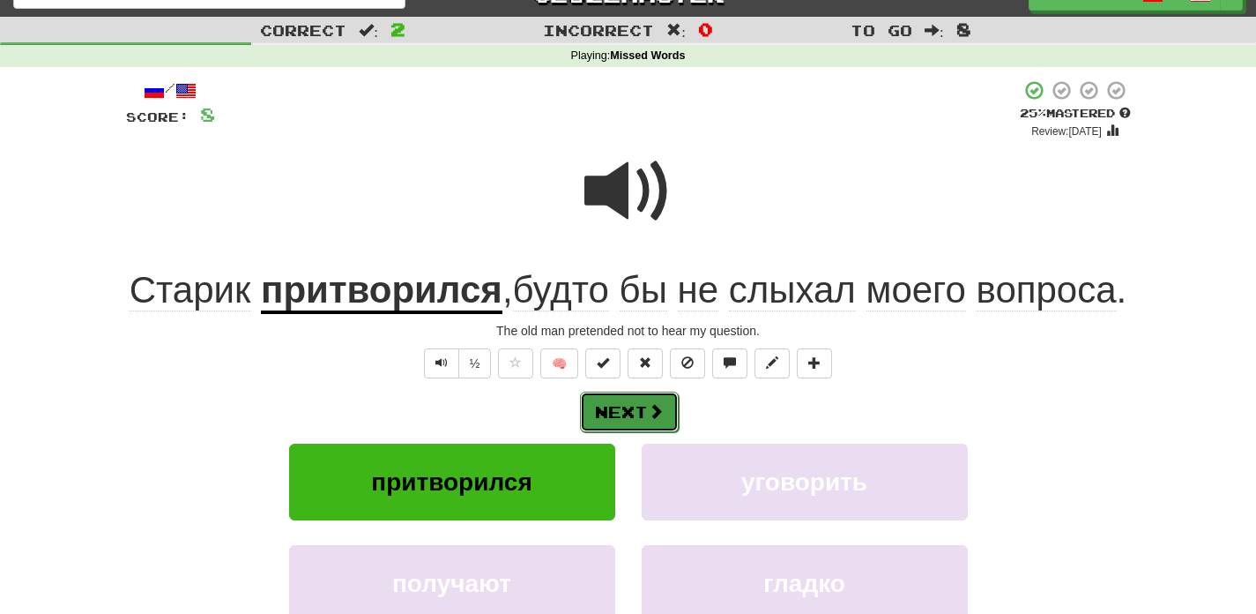
click at [641, 432] on button "Next" at bounding box center [629, 411] width 99 height 41
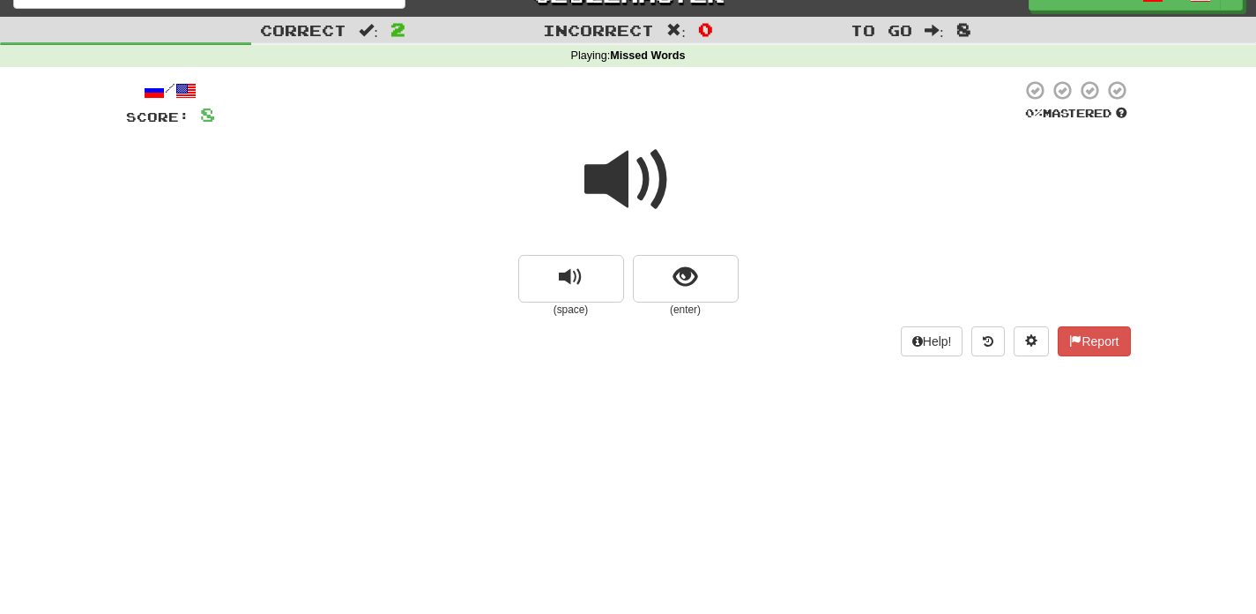
click at [629, 167] on span at bounding box center [628, 180] width 88 height 88
click at [689, 262] on button "show sentence" at bounding box center [686, 279] width 106 height 48
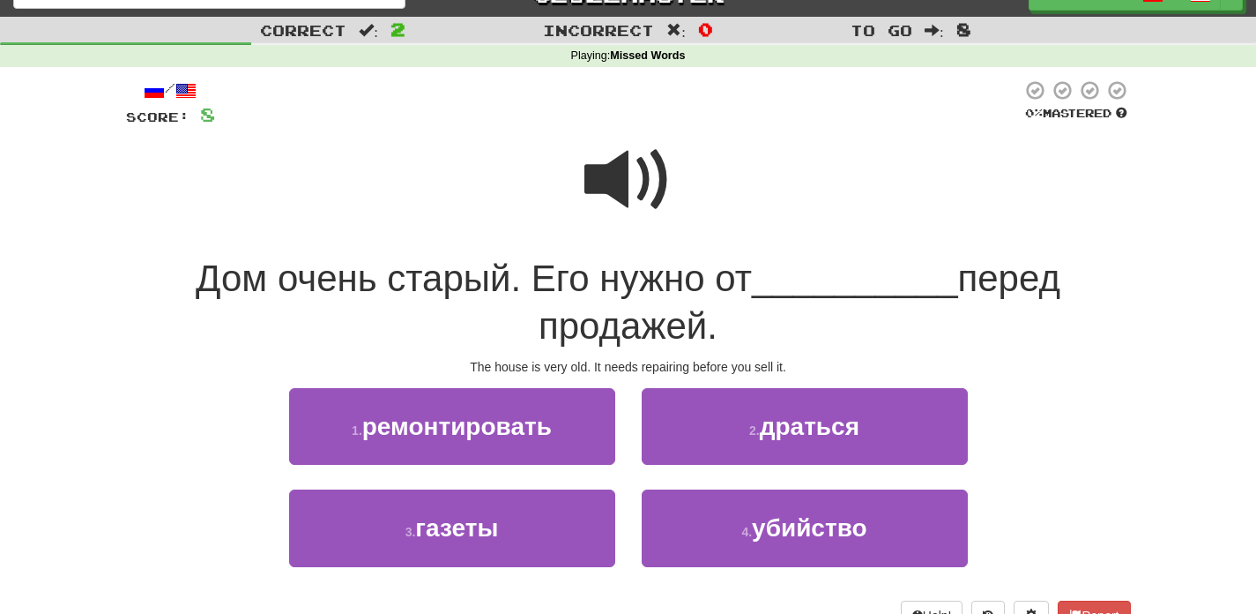
click at [653, 205] on span at bounding box center [628, 180] width 88 height 88
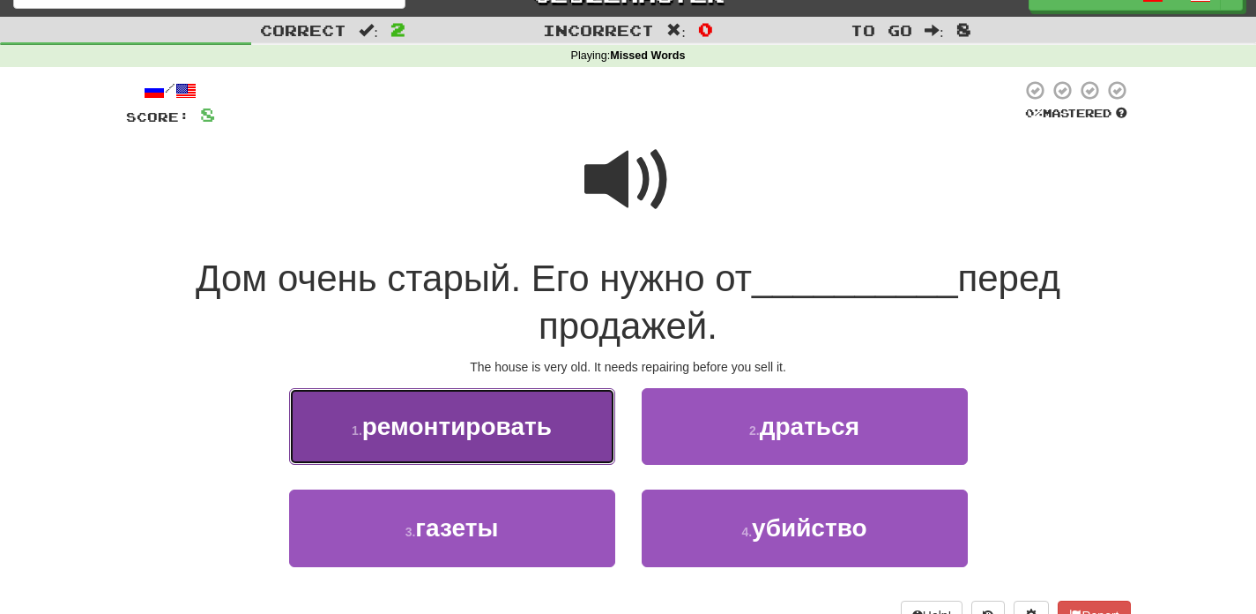
click at [539, 433] on span "ремонтировать" at bounding box center [457, 426] width 190 height 27
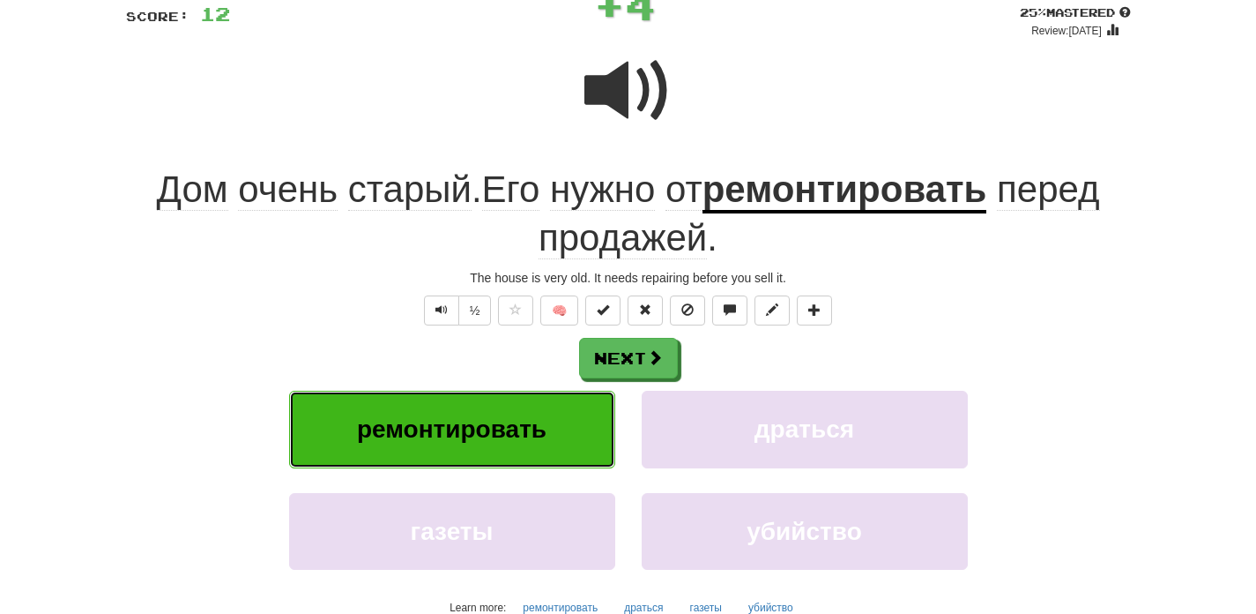
scroll to position [149, 0]
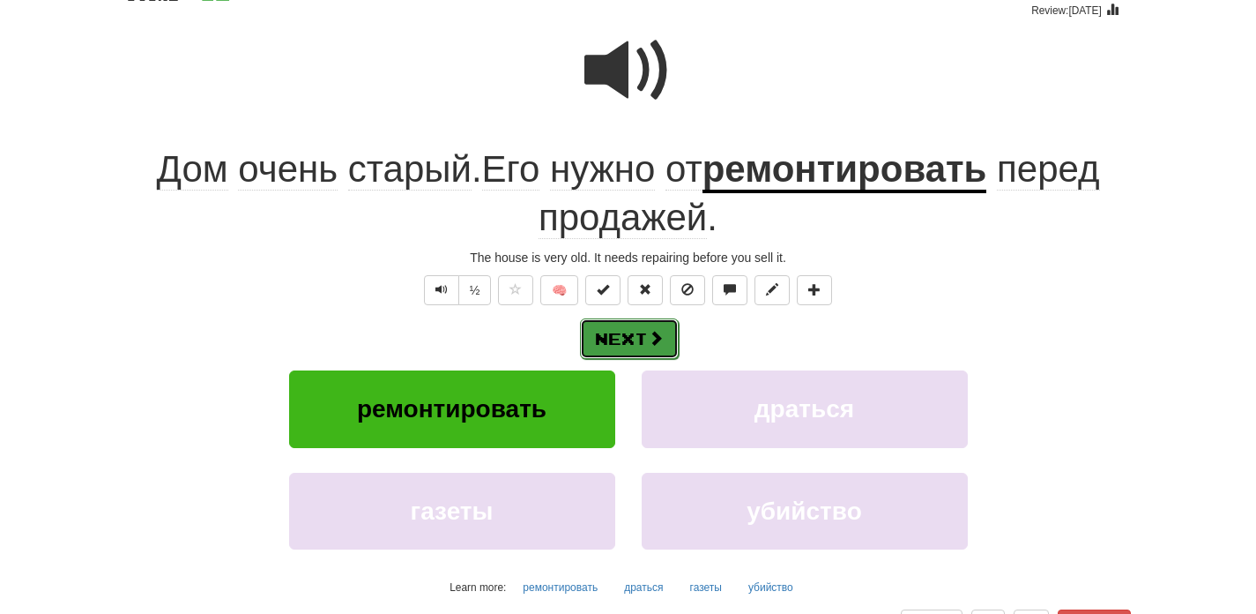
click at [644, 350] on button "Next" at bounding box center [629, 338] width 99 height 41
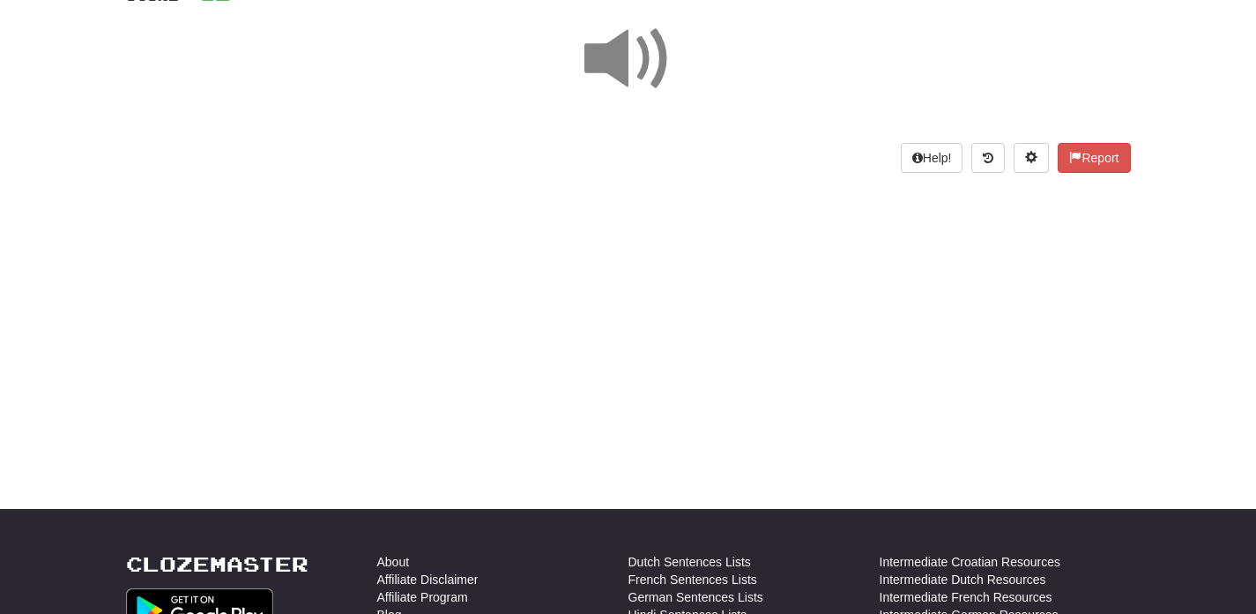
scroll to position [0, 0]
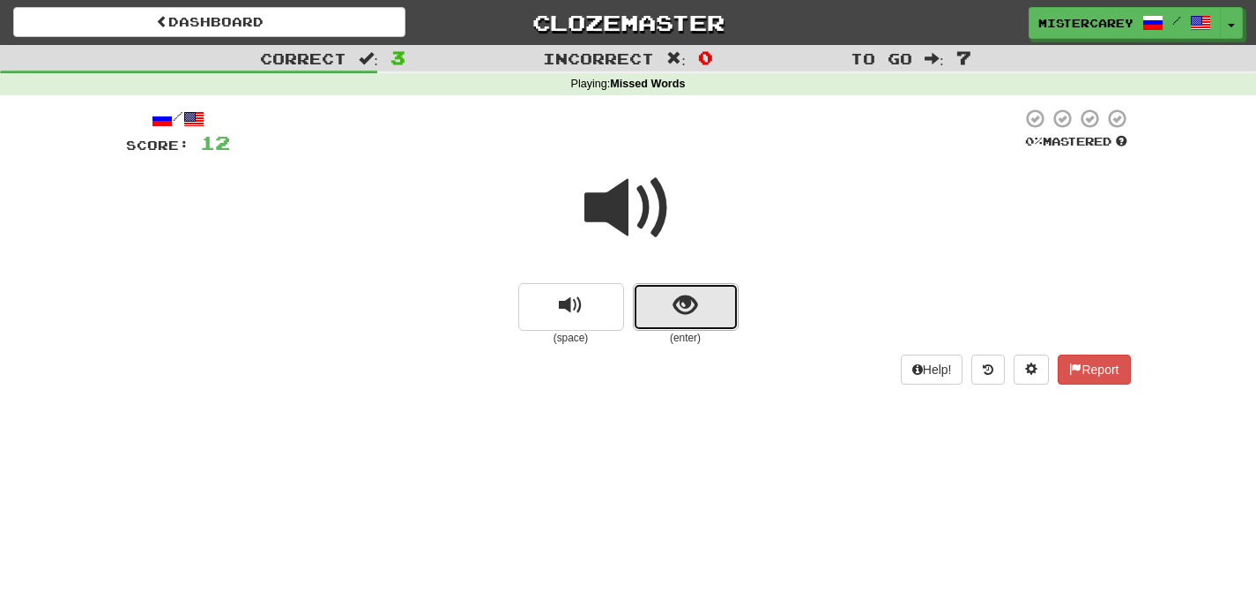
click at [677, 318] on button "show sentence" at bounding box center [686, 307] width 106 height 48
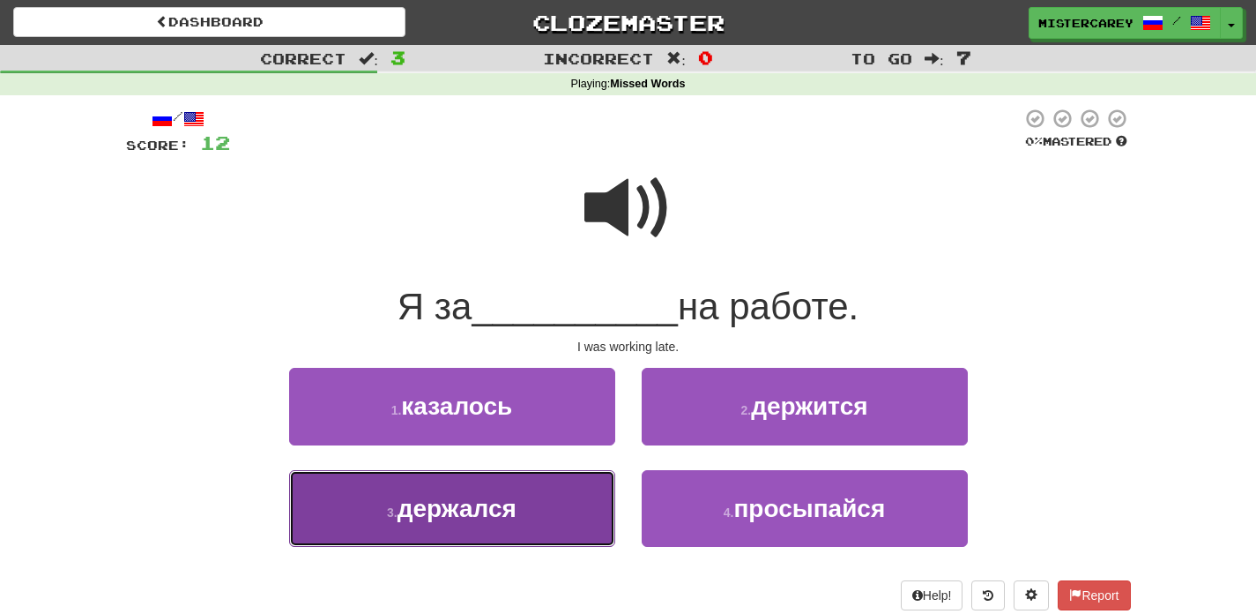
click at [576, 533] on button "3 . держался" at bounding box center [452, 508] width 326 height 77
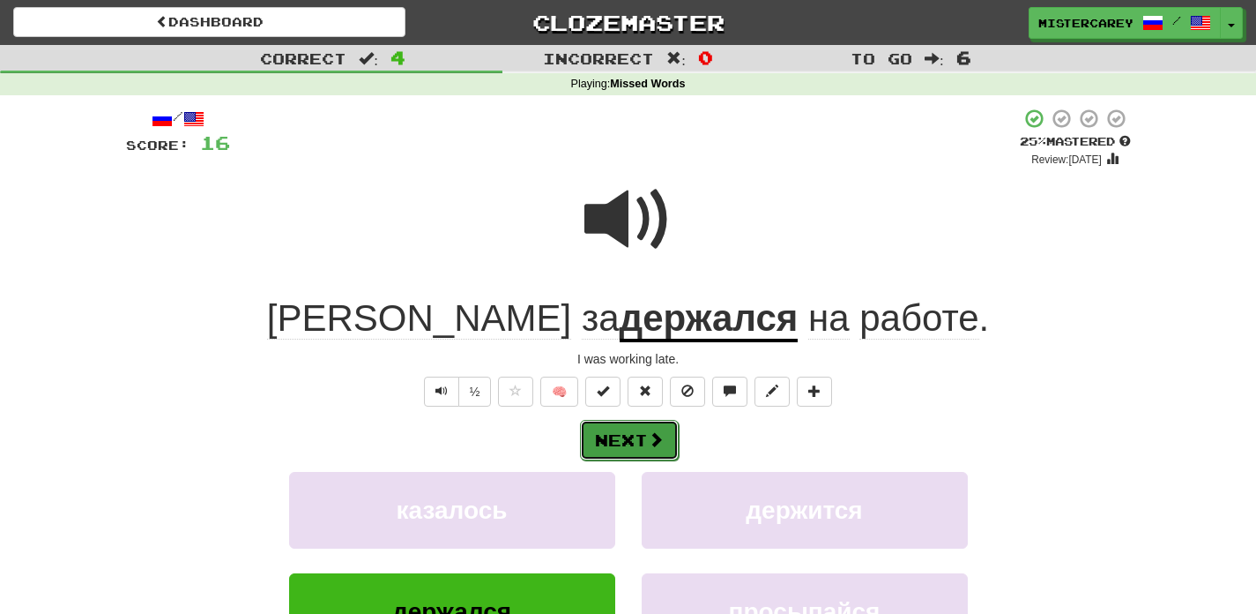
click at [618, 443] on button "Next" at bounding box center [629, 440] width 99 height 41
